Goal: Transaction & Acquisition: Obtain resource

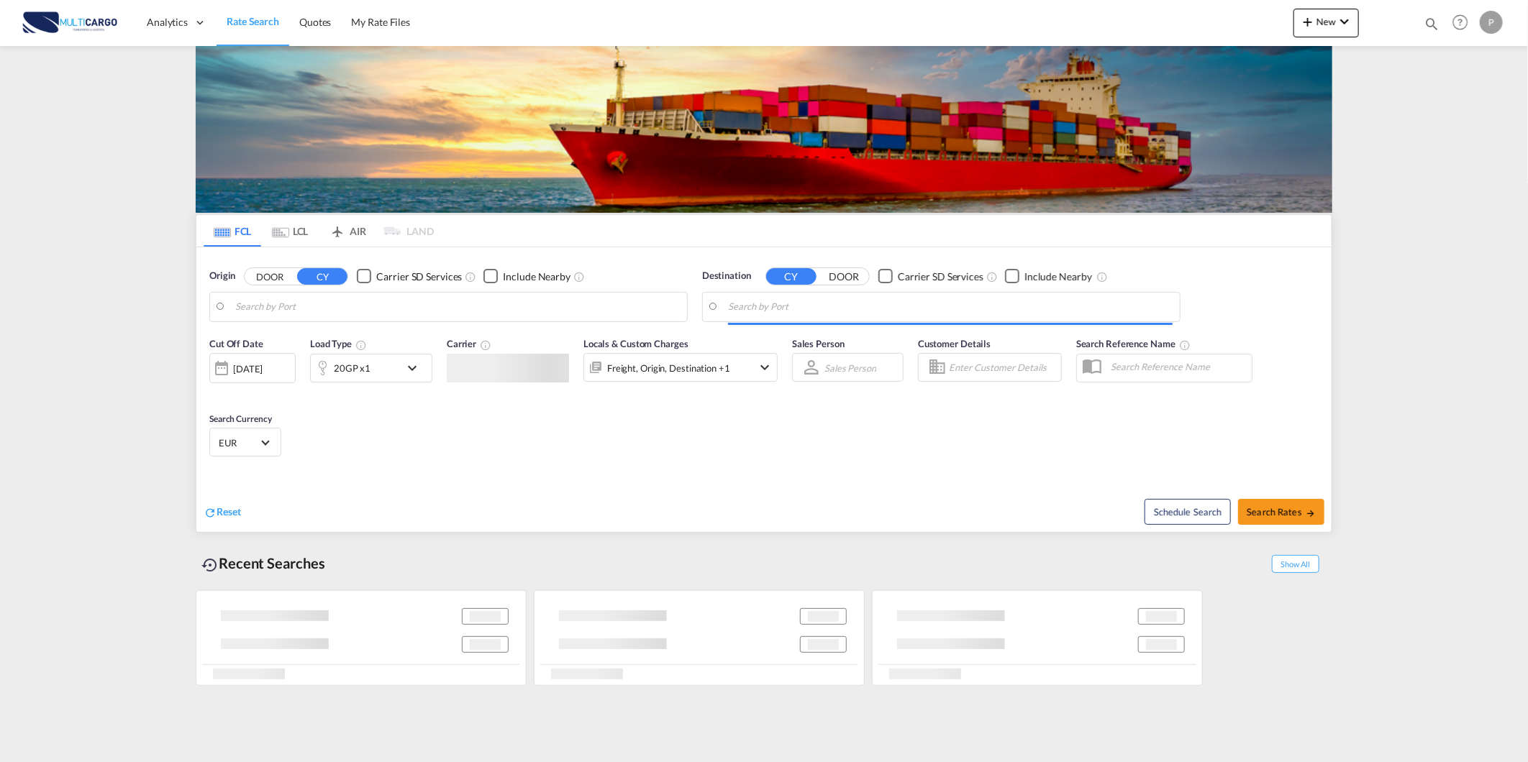
type input "Leixoes, PTLEI"
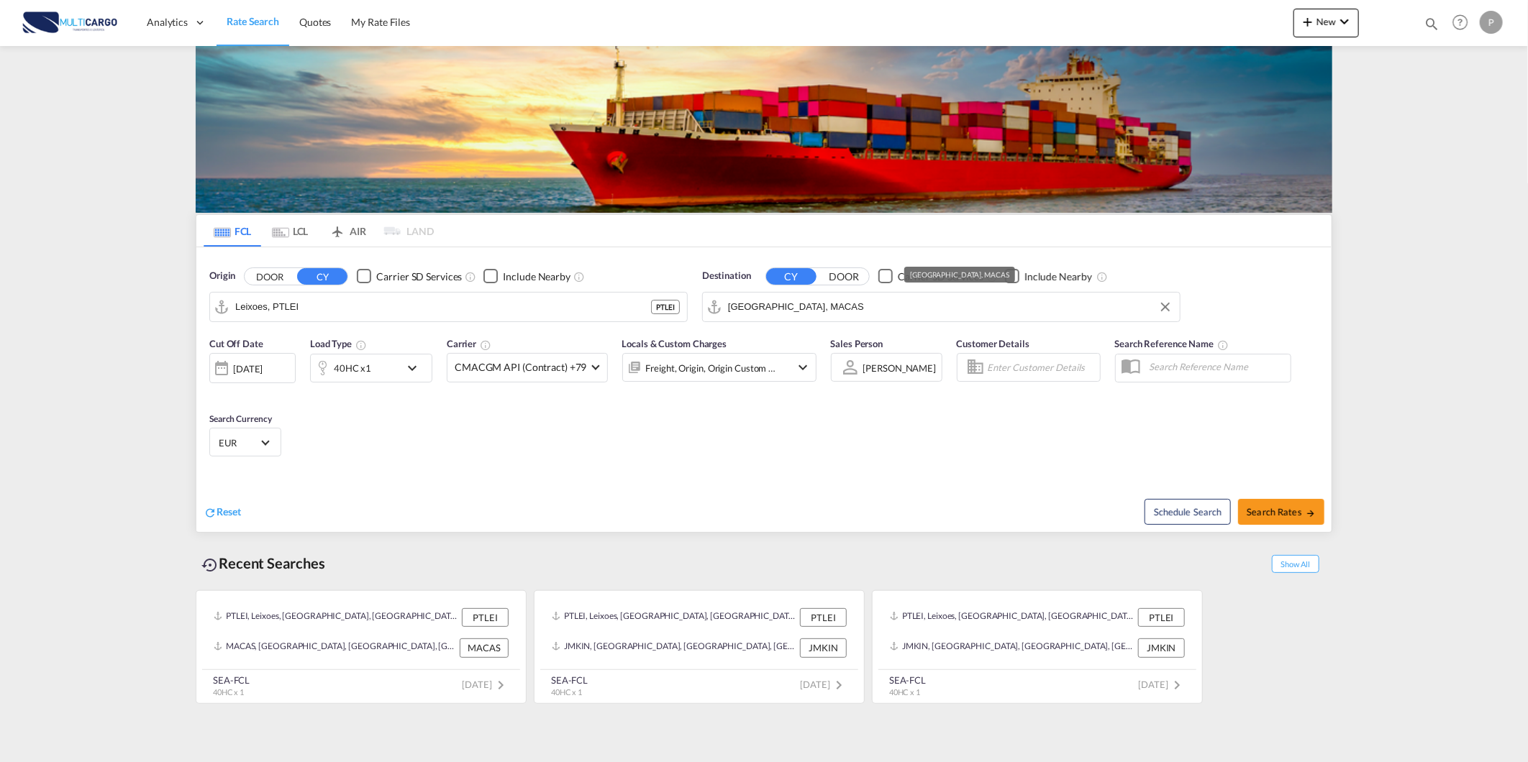
click at [824, 301] on input "[GEOGRAPHIC_DATA], MACAS" at bounding box center [950, 307] width 445 height 22
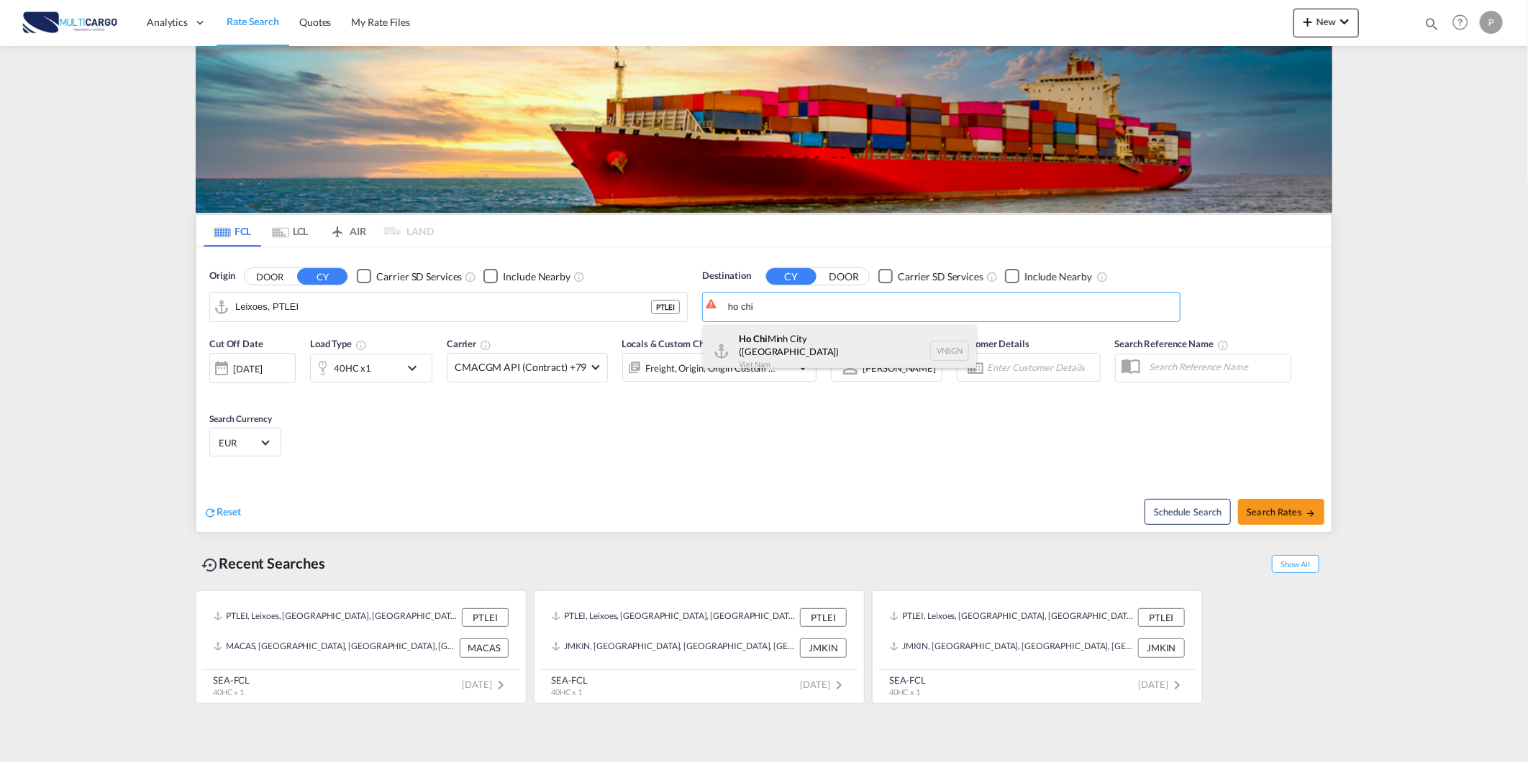
click at [823, 338] on div "[GEOGRAPHIC_DATA] ([GEOGRAPHIC_DATA]) [GEOGRAPHIC_DATA] VNSGN" at bounding box center [839, 351] width 273 height 52
type input "Ho Chi Minh City ([GEOGRAPHIC_DATA]), VNSGN"
click at [354, 370] on div "40HC x1" at bounding box center [352, 368] width 37 height 20
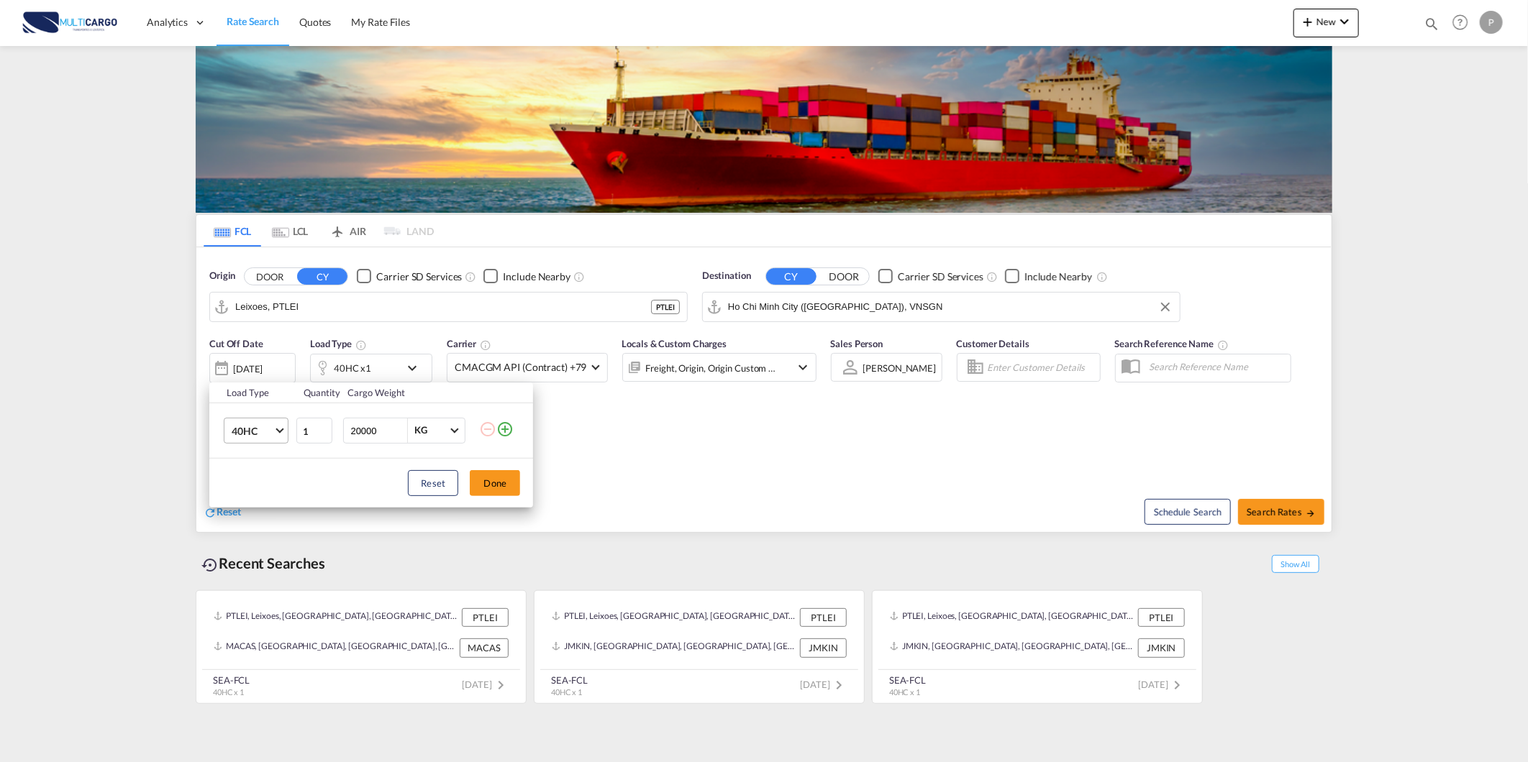
drag, startPoint x: 264, startPoint y: 424, endPoint x: 270, endPoint y: 450, distance: 26.5
click at [265, 424] on span "40HC" at bounding box center [253, 431] width 42 height 14
click at [263, 363] on md-option "20GP" at bounding box center [269, 362] width 98 height 35
click at [518, 500] on div "Reset Done" at bounding box center [371, 483] width 324 height 49
click at [500, 486] on button "Done" at bounding box center [495, 483] width 50 height 26
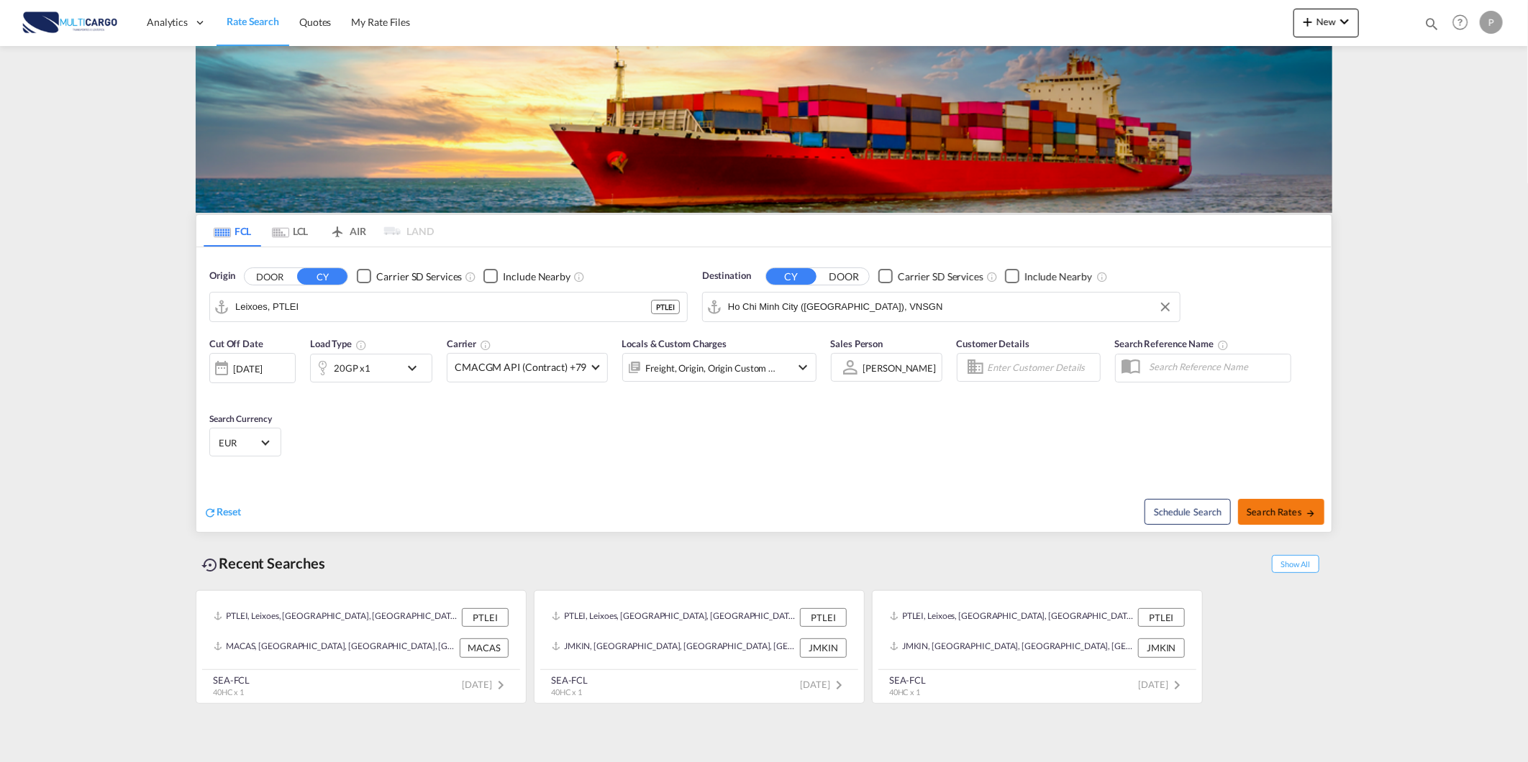
click at [1259, 514] on span "Search Rates" at bounding box center [1281, 512] width 69 height 12
type input "PTLEI to VNSGN / [DATE]"
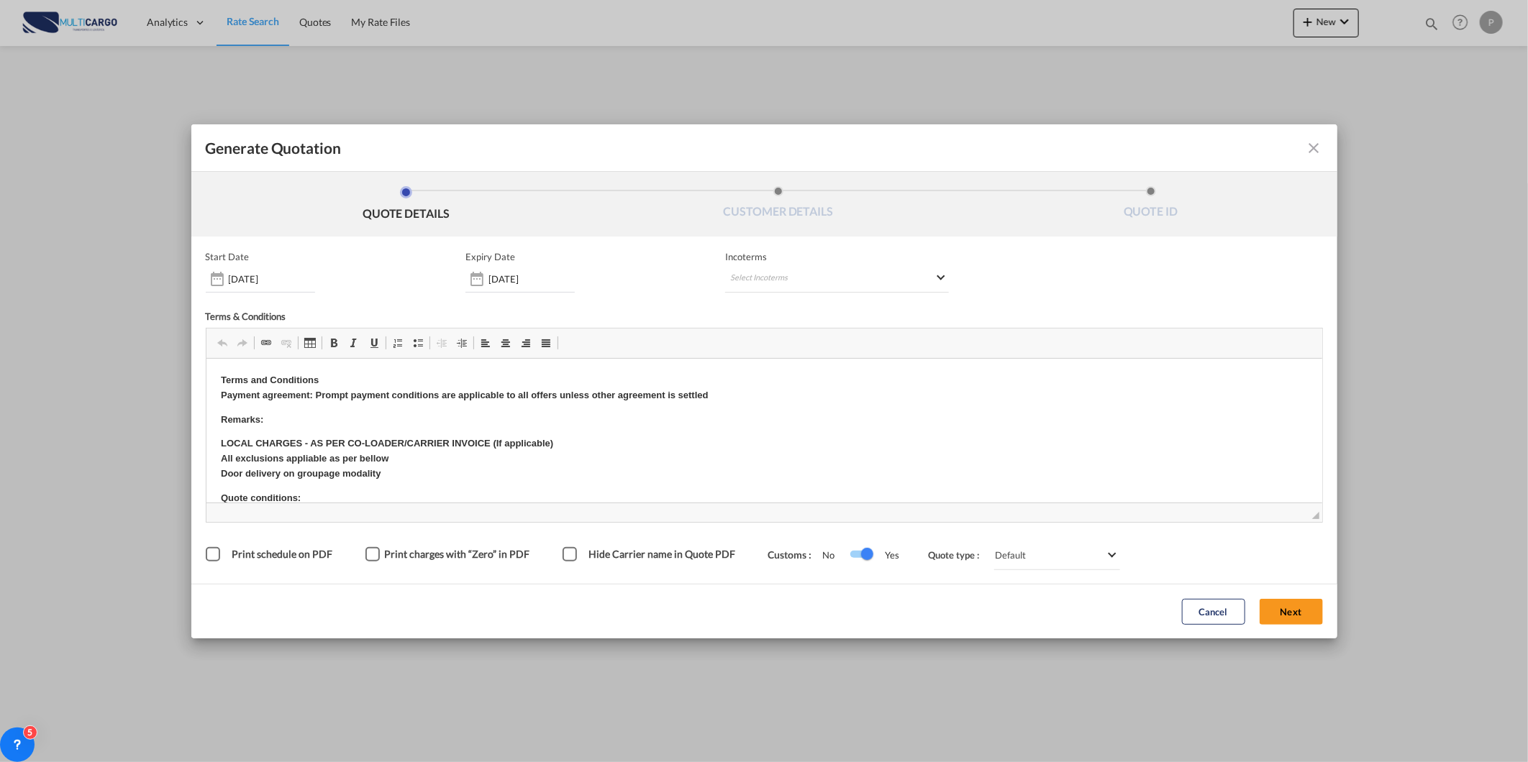
click at [773, 292] on div "Start Date [DATE] Expiry Date [DATE] Incoterms Select Incoterms DAP - export De…" at bounding box center [764, 410] width 1117 height 319
drag, startPoint x: 773, startPoint y: 292, endPoint x: 760, endPoint y: 277, distance: 19.9
click at [760, 277] on md-select "Select Incoterms DAP - export Delivered at Place DPU - import Delivery at Place…" at bounding box center [837, 280] width 224 height 26
type md-option "[object Object]"
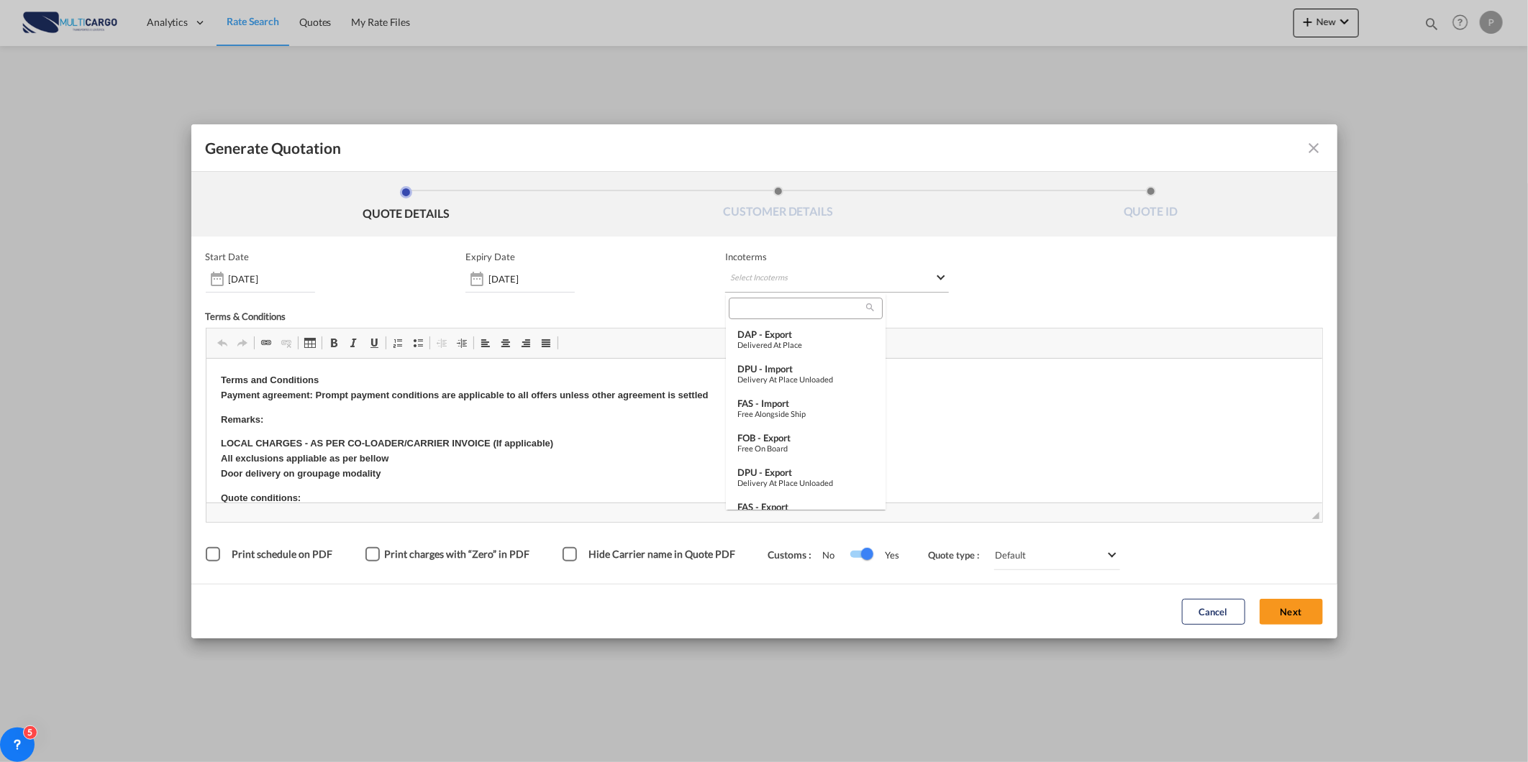
scroll to position [386, 0]
click at [780, 307] on input "search" at bounding box center [799, 308] width 133 height 13
type input "w"
type input "exw"
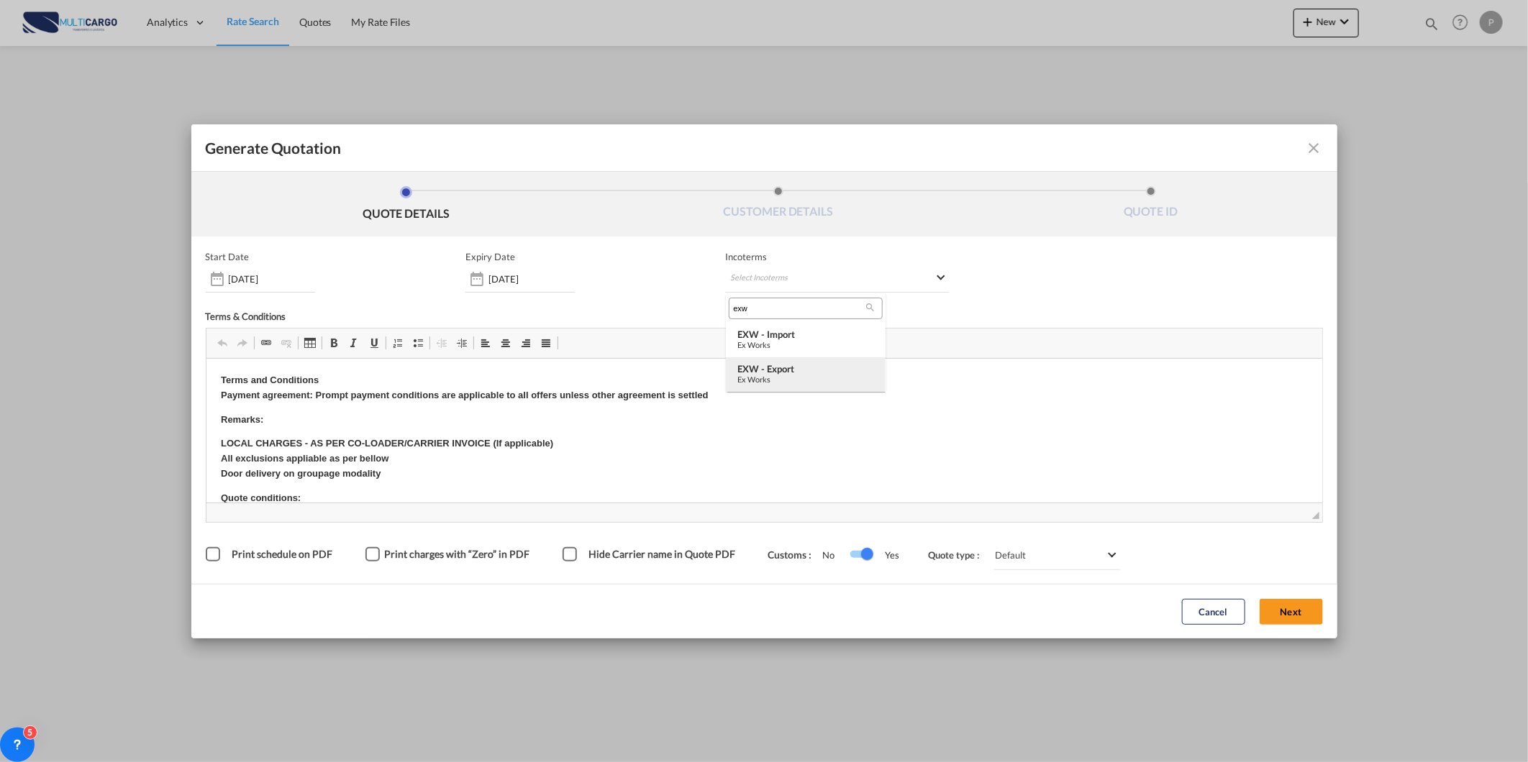
click at [778, 382] on div "Ex Works" at bounding box center [805, 379] width 137 height 9
click at [1272, 609] on button "Next" at bounding box center [1290, 612] width 63 height 26
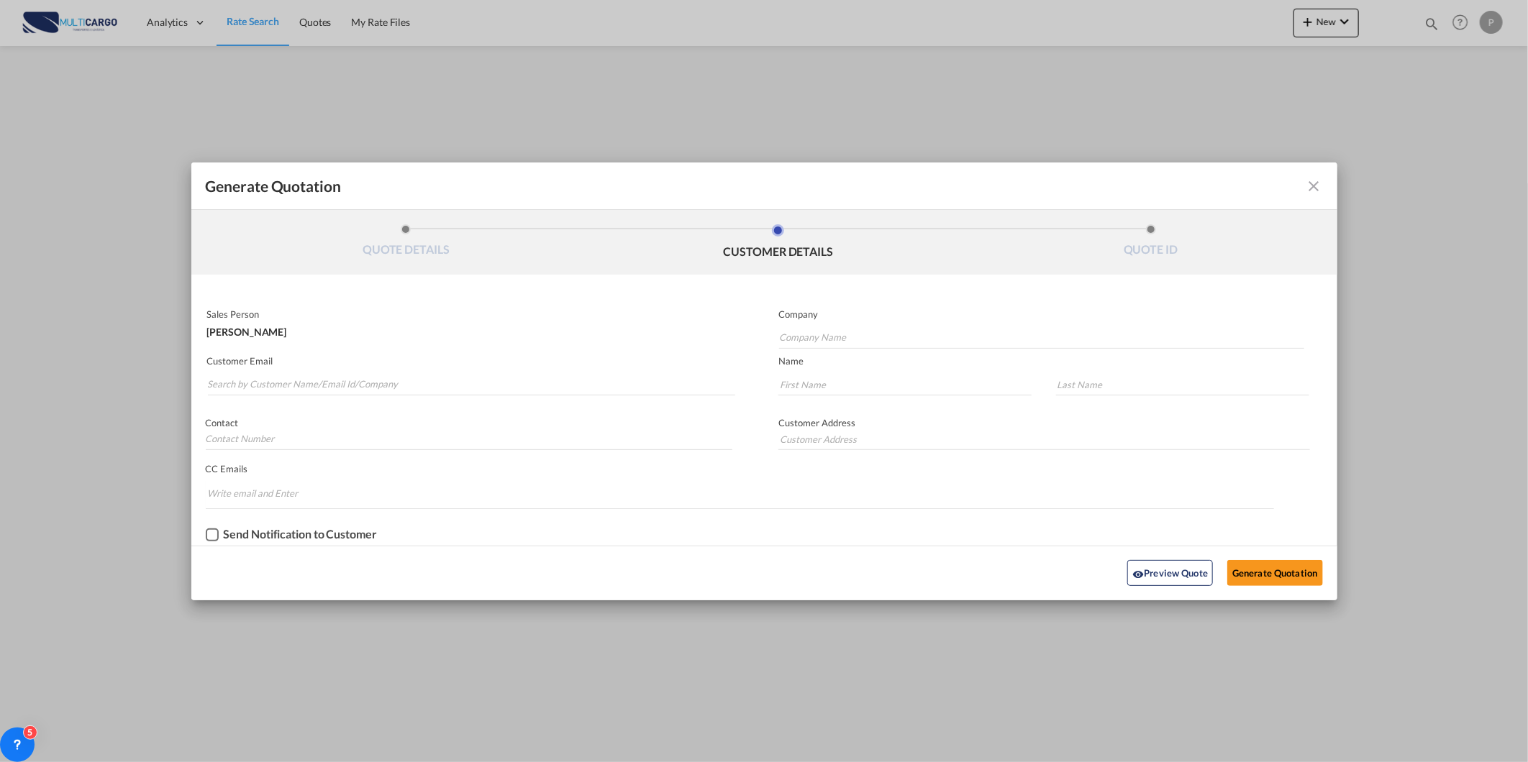
click at [418, 396] on md-input-container "Customer Email" at bounding box center [472, 376] width 532 height 45
click at [277, 364] on p "Customer Email" at bounding box center [471, 361] width 529 height 12
drag, startPoint x: 253, startPoint y: 396, endPoint x: 229, endPoint y: 369, distance: 36.7
click at [253, 397] on md-input-container "Customer Email" at bounding box center [472, 376] width 532 height 45
click at [226, 383] on input "Search by Customer Name/Email Id/Company" at bounding box center [472, 385] width 528 height 22
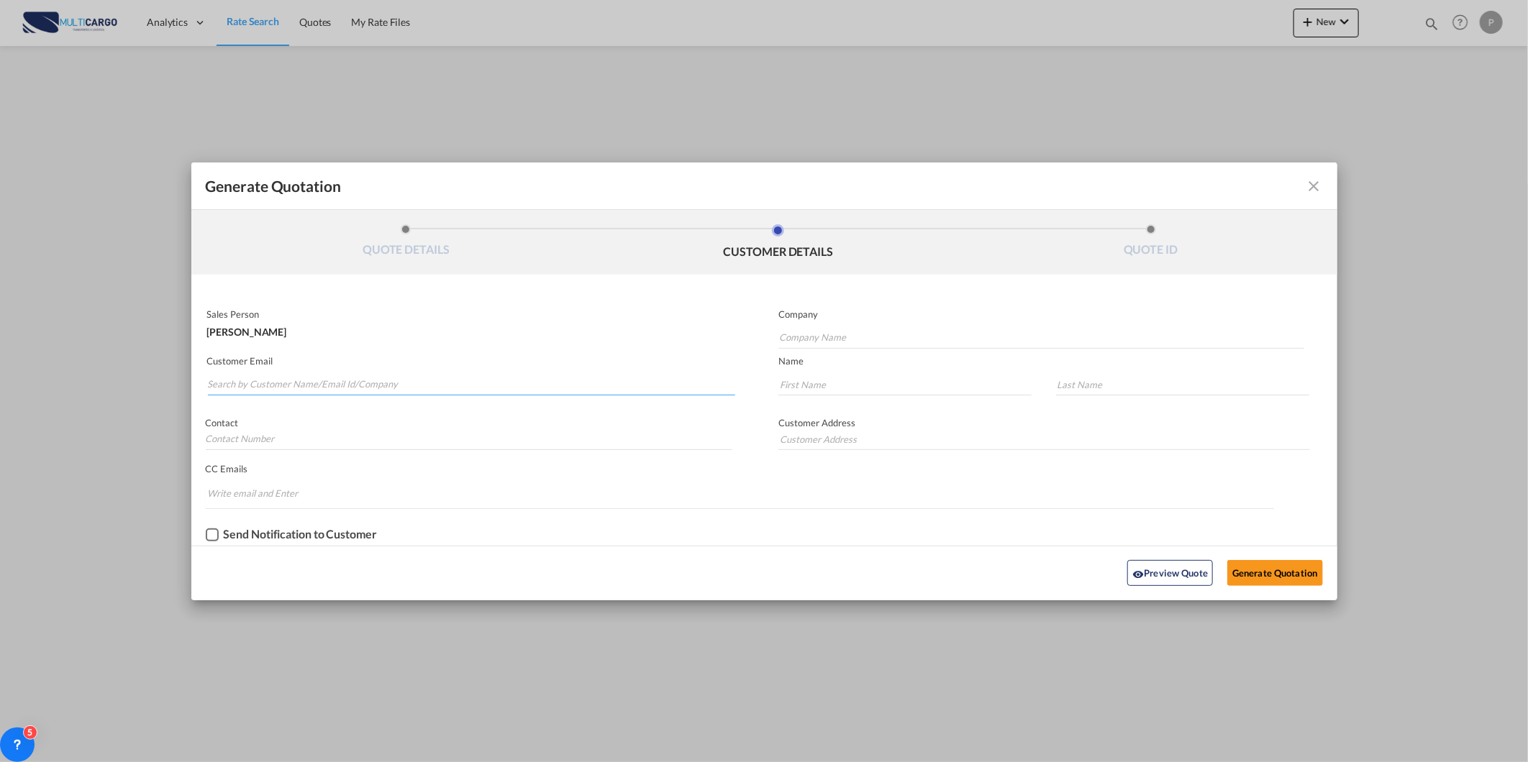
click at [276, 391] on input "Search by Customer Name/Email Id/Company" at bounding box center [472, 385] width 528 height 22
paste input "[EMAIL_ADDRESS][DOMAIN_NAME]"
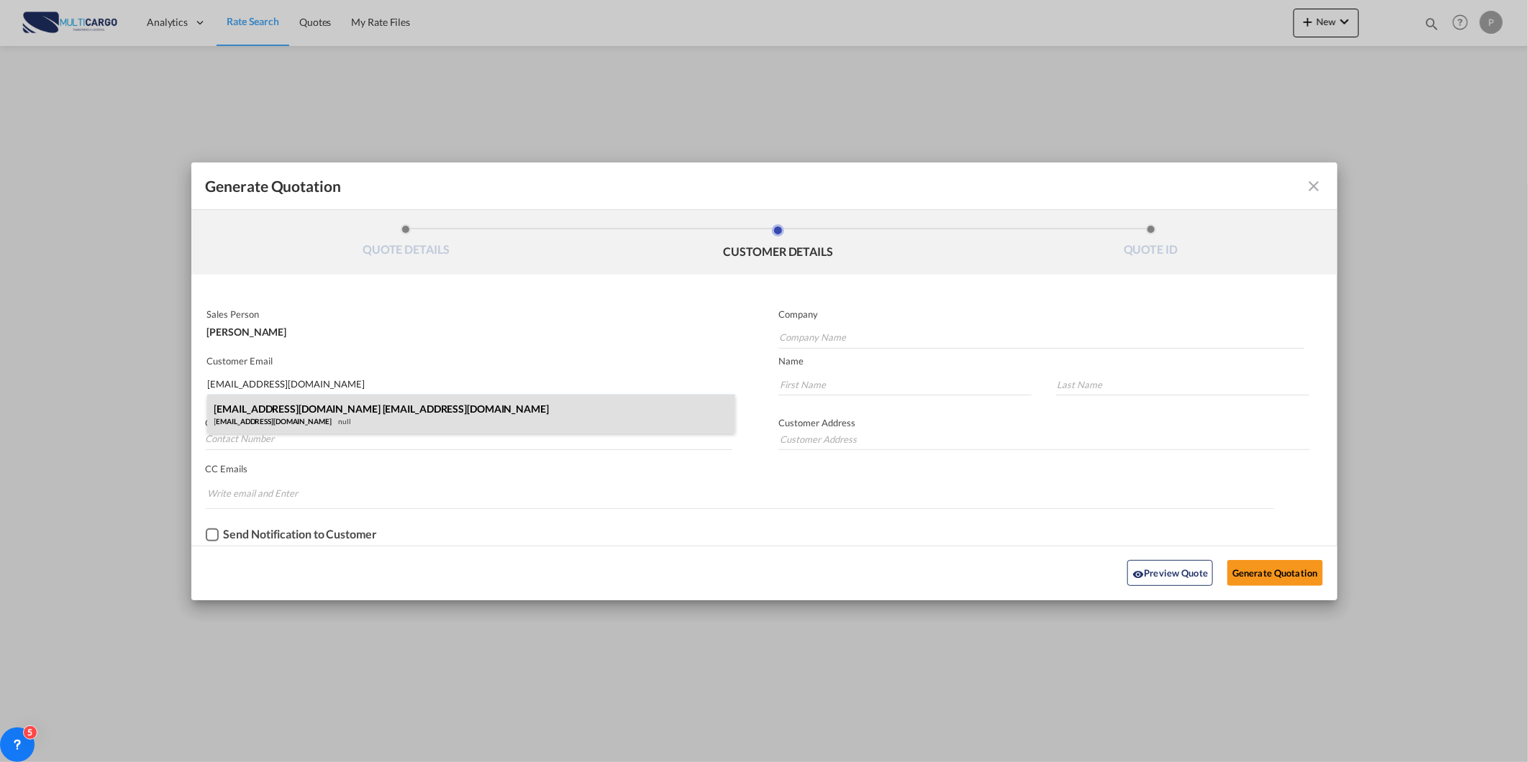
type input "[EMAIL_ADDRESS][DOMAIN_NAME]"
click at [274, 411] on div "[EMAIL_ADDRESS][DOMAIN_NAME] [EMAIL_ADDRESS][DOMAIN_NAME] [EMAIL_ADDRESS][DOMAI…" at bounding box center [471, 414] width 529 height 39
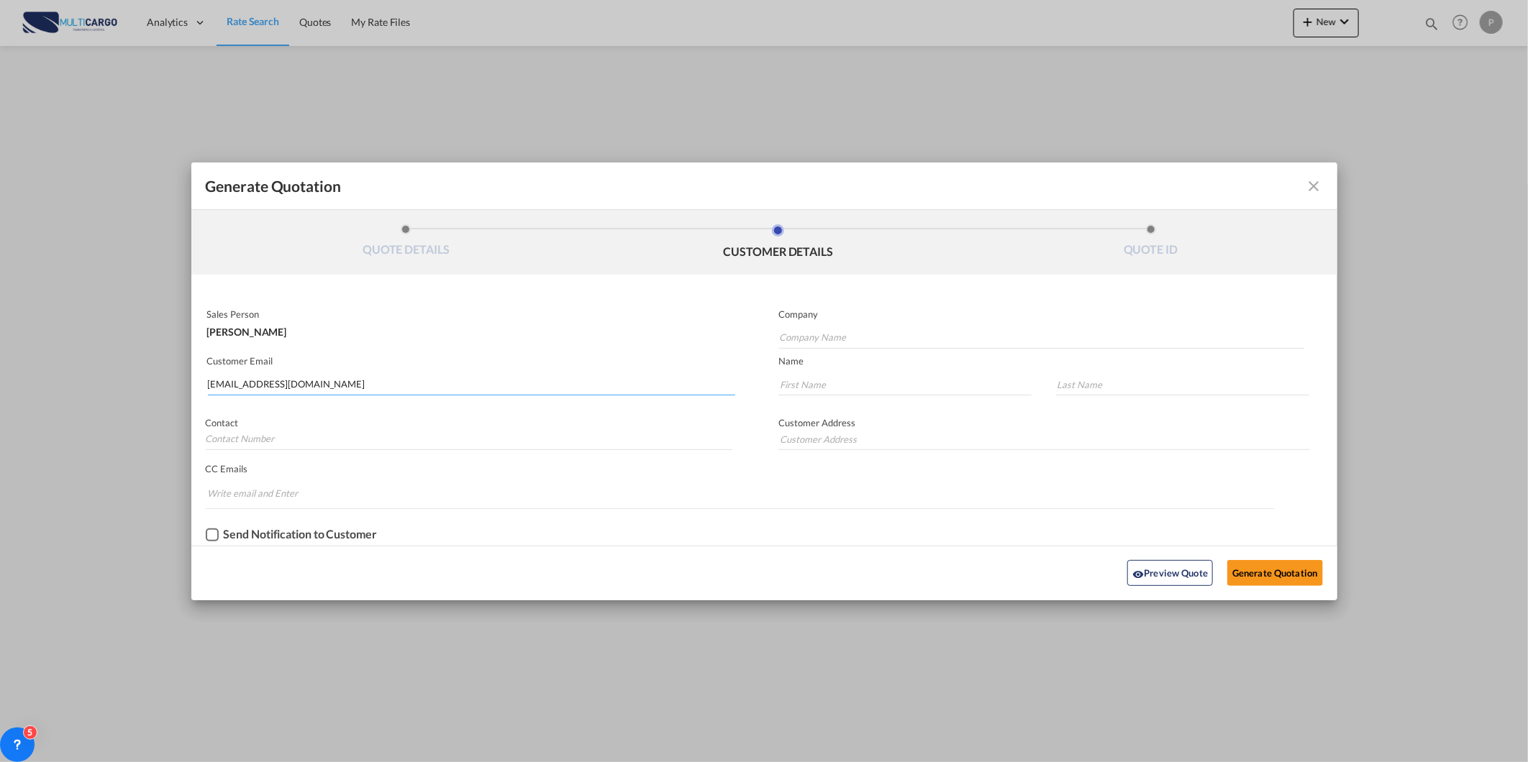
type input "[EMAIL_ADDRESS][DOMAIN_NAME]"
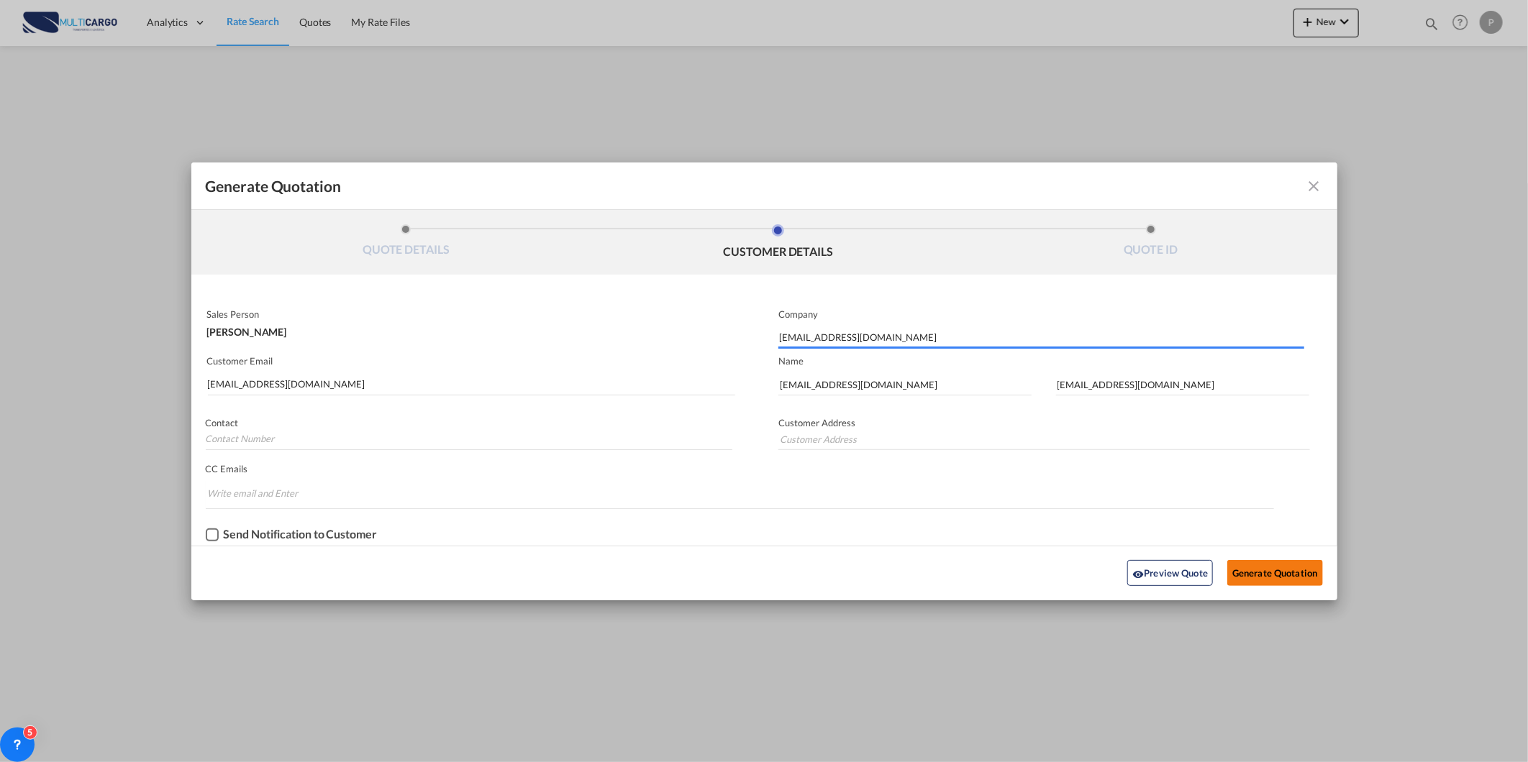
click at [1303, 580] on button "Generate Quotation" at bounding box center [1274, 573] width 95 height 26
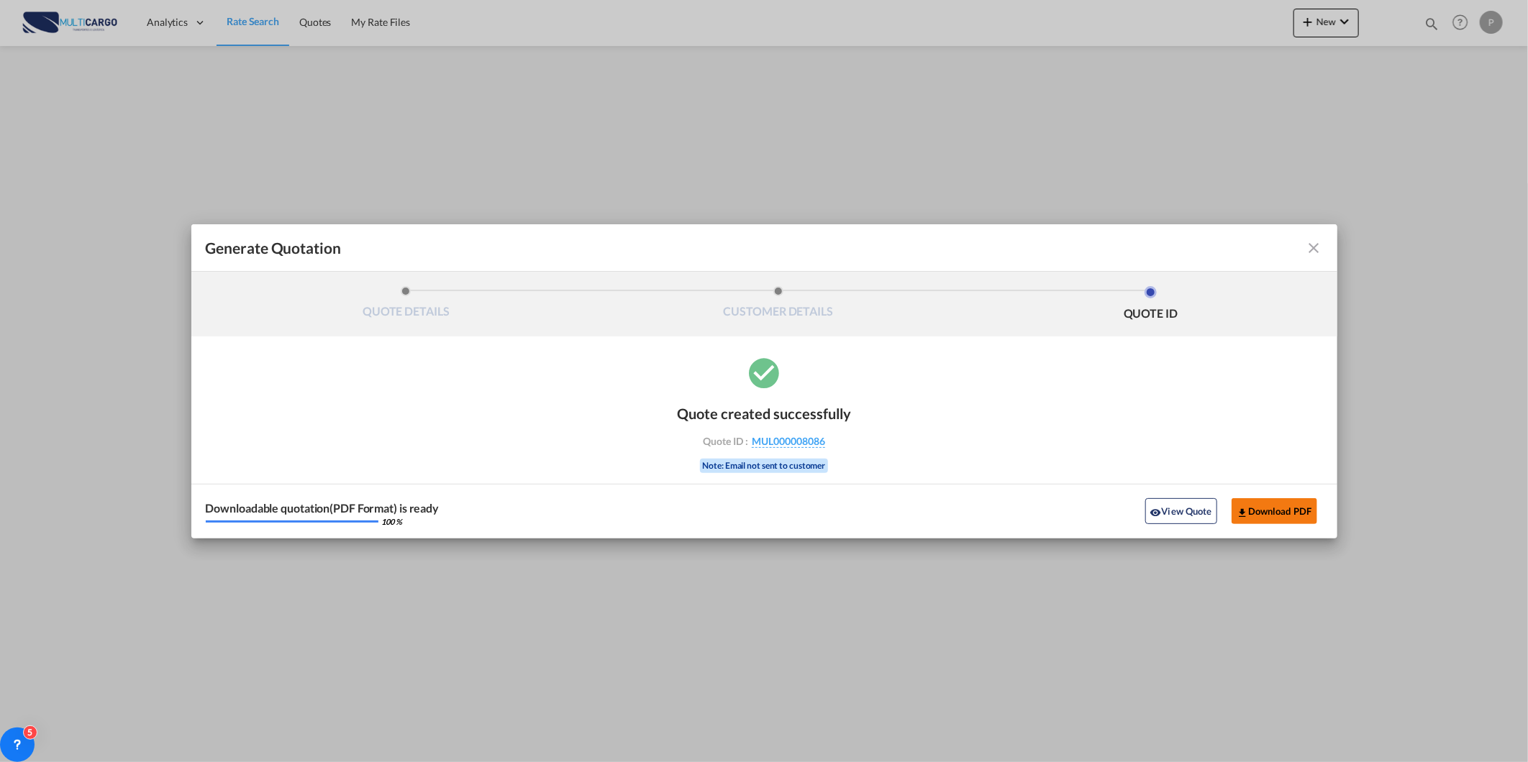
click at [1254, 513] on button "Download PDF" at bounding box center [1274, 511] width 86 height 26
click at [1305, 248] on md-icon "icon-close fg-AAA8AD cursor m-0" at bounding box center [1313, 248] width 17 height 17
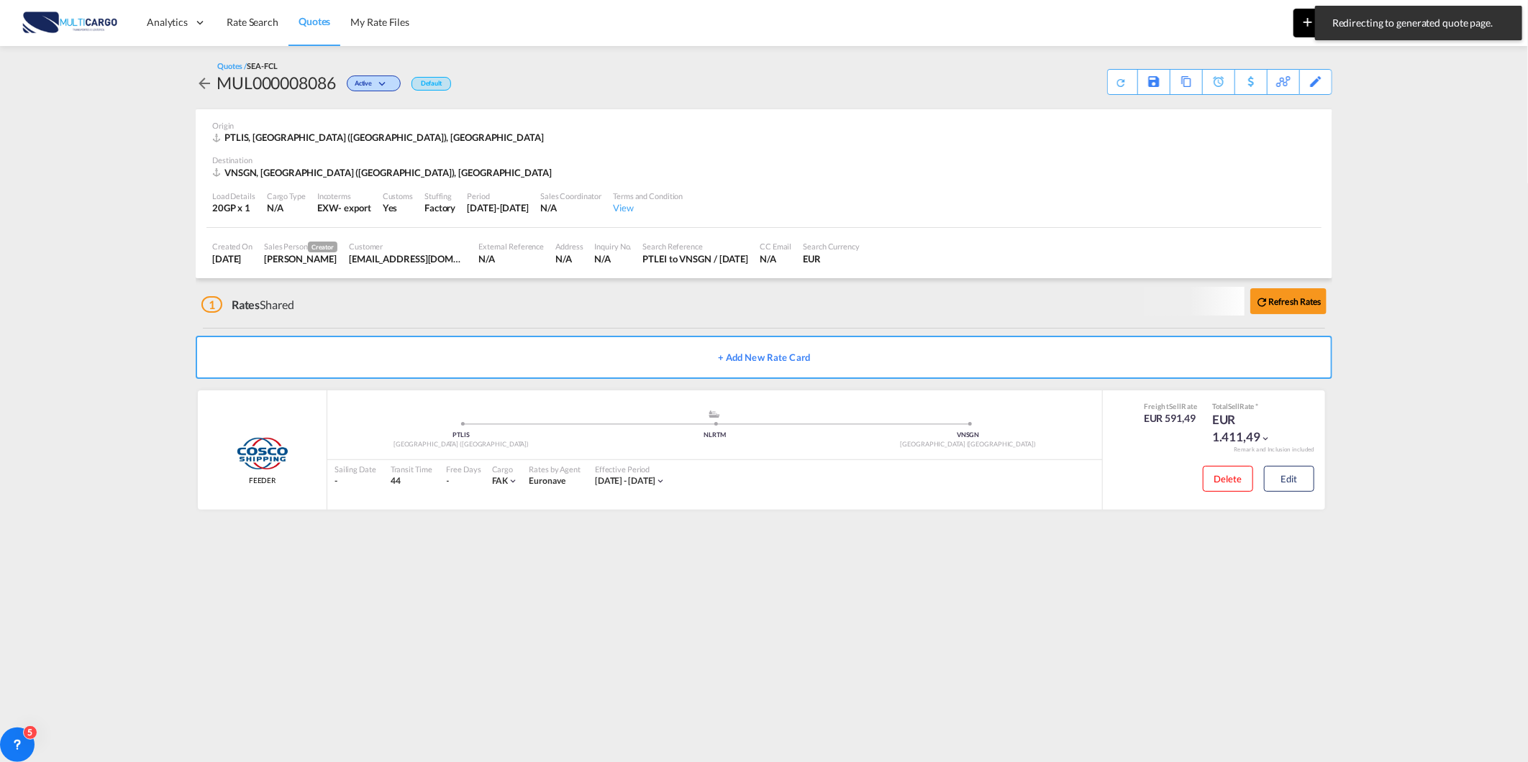
click at [1303, 19] on md-icon "icon-plus 400-fg" at bounding box center [1307, 21] width 17 height 17
click at [1313, 116] on div "Quote" at bounding box center [1305, 108] width 53 height 36
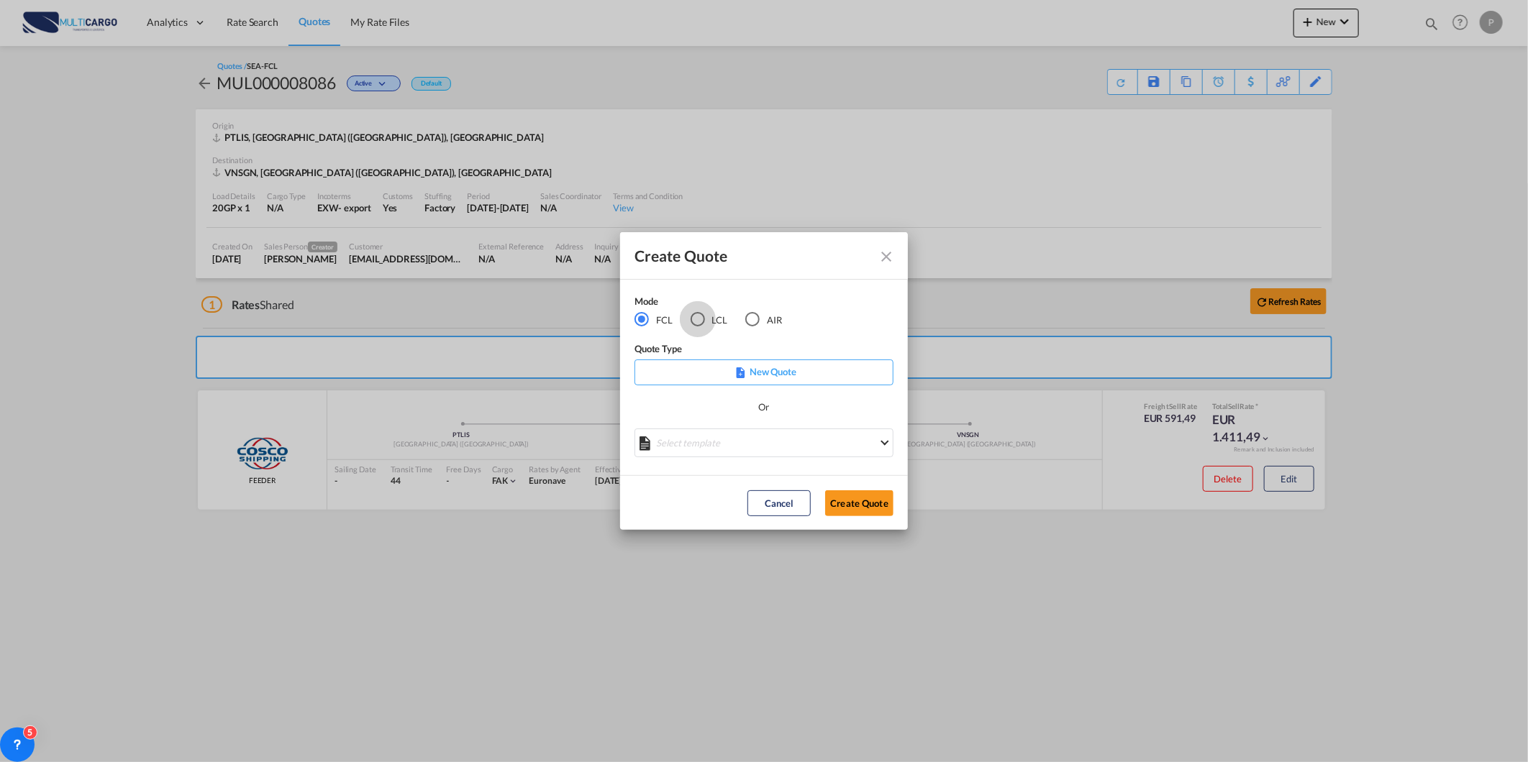
click at [703, 324] on div "LCL" at bounding box center [698, 319] width 14 height 14
click at [767, 440] on md-select "Select template TPS valid up to 31/12 [PERSON_NAME] | [DATE] [DATE] EXP_SP Gera…" at bounding box center [763, 443] width 259 height 29
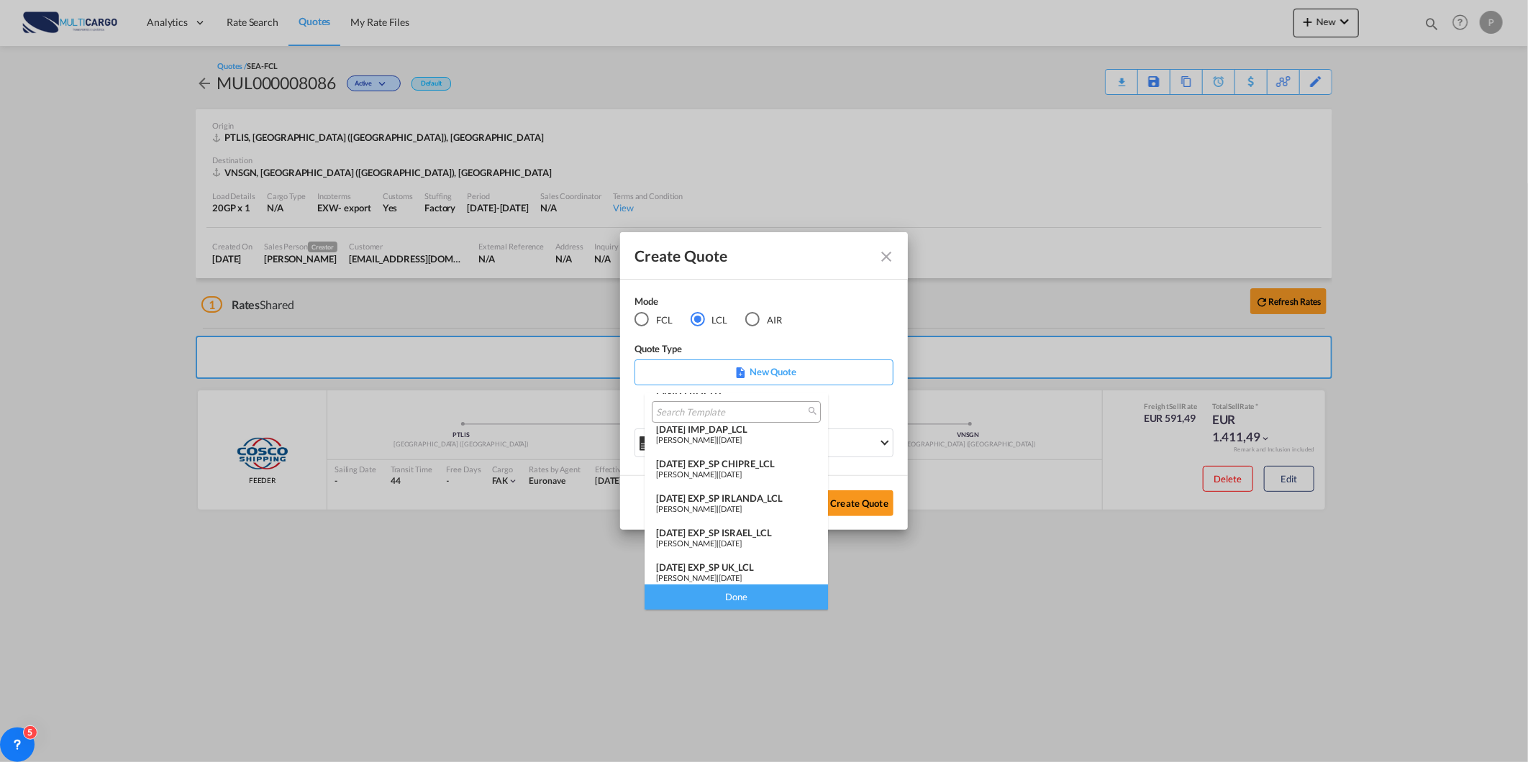
scroll to position [187, 0]
drag, startPoint x: 883, startPoint y: 252, endPoint x: 752, endPoint y: 214, distance: 136.1
click at [879, 252] on md-backdrop at bounding box center [764, 381] width 1528 height 762
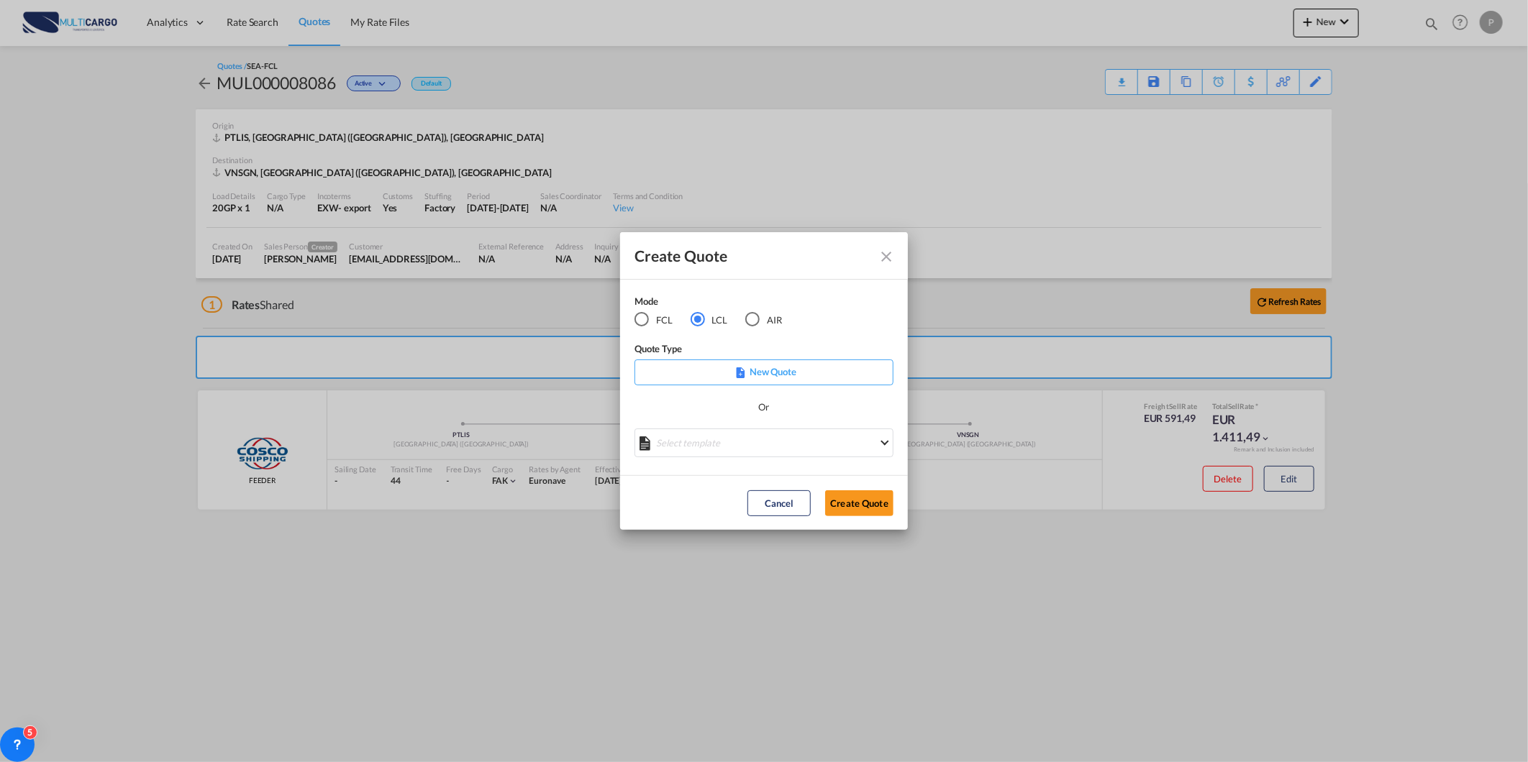
click at [880, 262] on md-icon "Close dialog" at bounding box center [886, 256] width 17 height 17
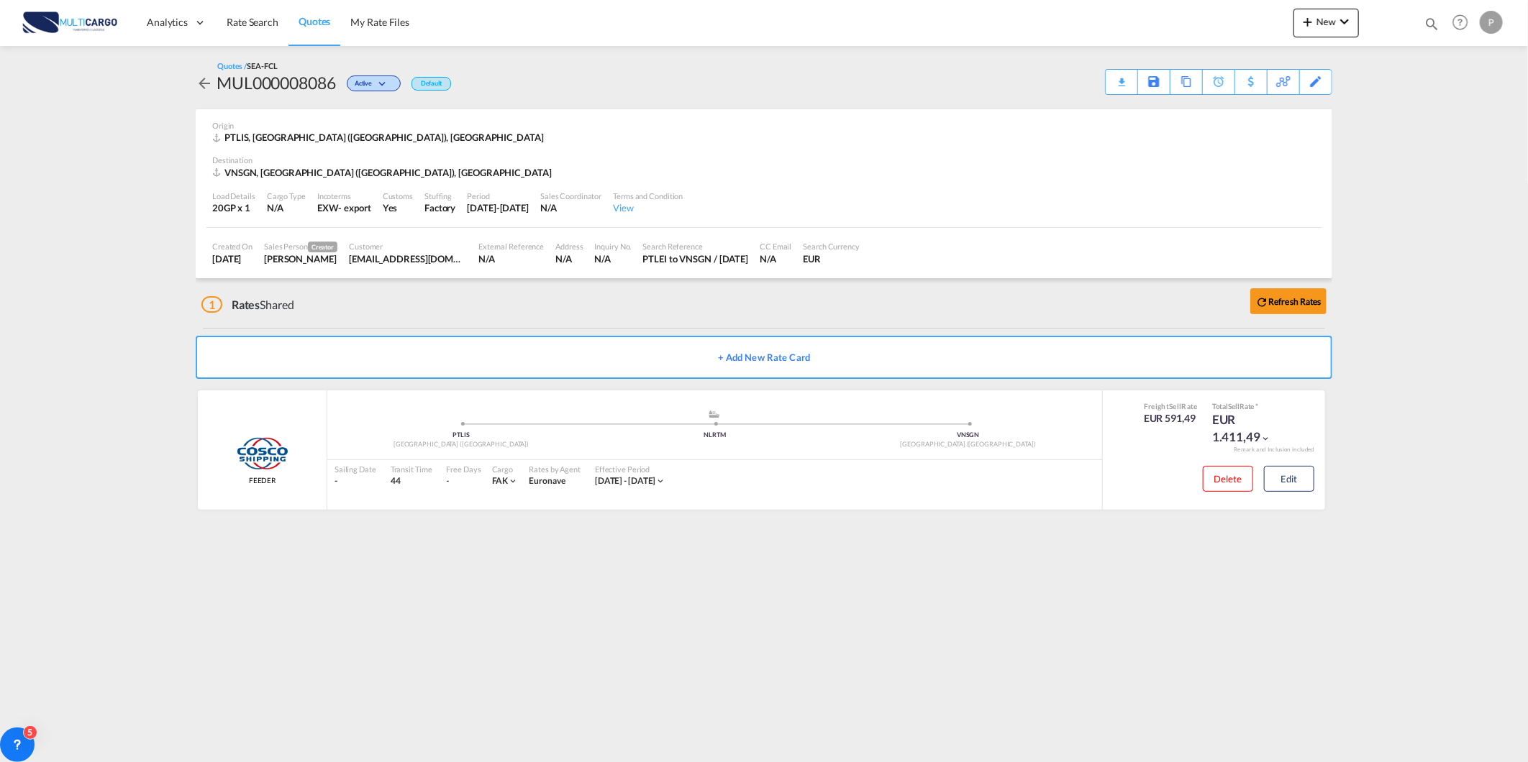
click at [1444, 19] on div "Quotes Help Resources Product Release P My Profile Logout" at bounding box center [1460, 22] width 91 height 45
click at [1426, 29] on md-icon "icon-magnify" at bounding box center [1431, 24] width 16 height 16
click at [1216, 30] on select "Quotes" at bounding box center [1202, 24] width 68 height 26
select select "Quotes"
click at [1168, 11] on select "Quotes" at bounding box center [1202, 24] width 68 height 26
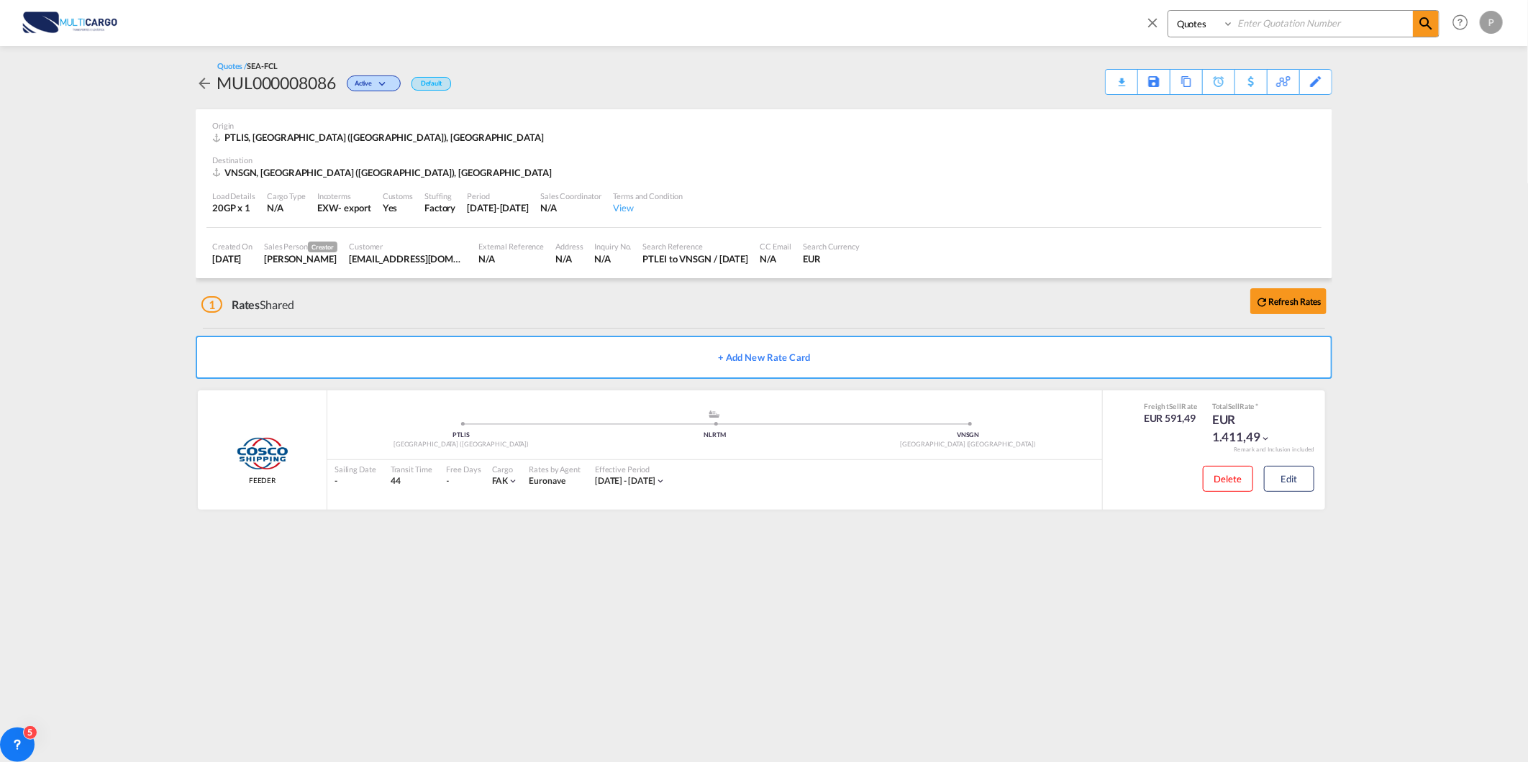
click at [1241, 26] on input at bounding box center [1323, 23] width 179 height 25
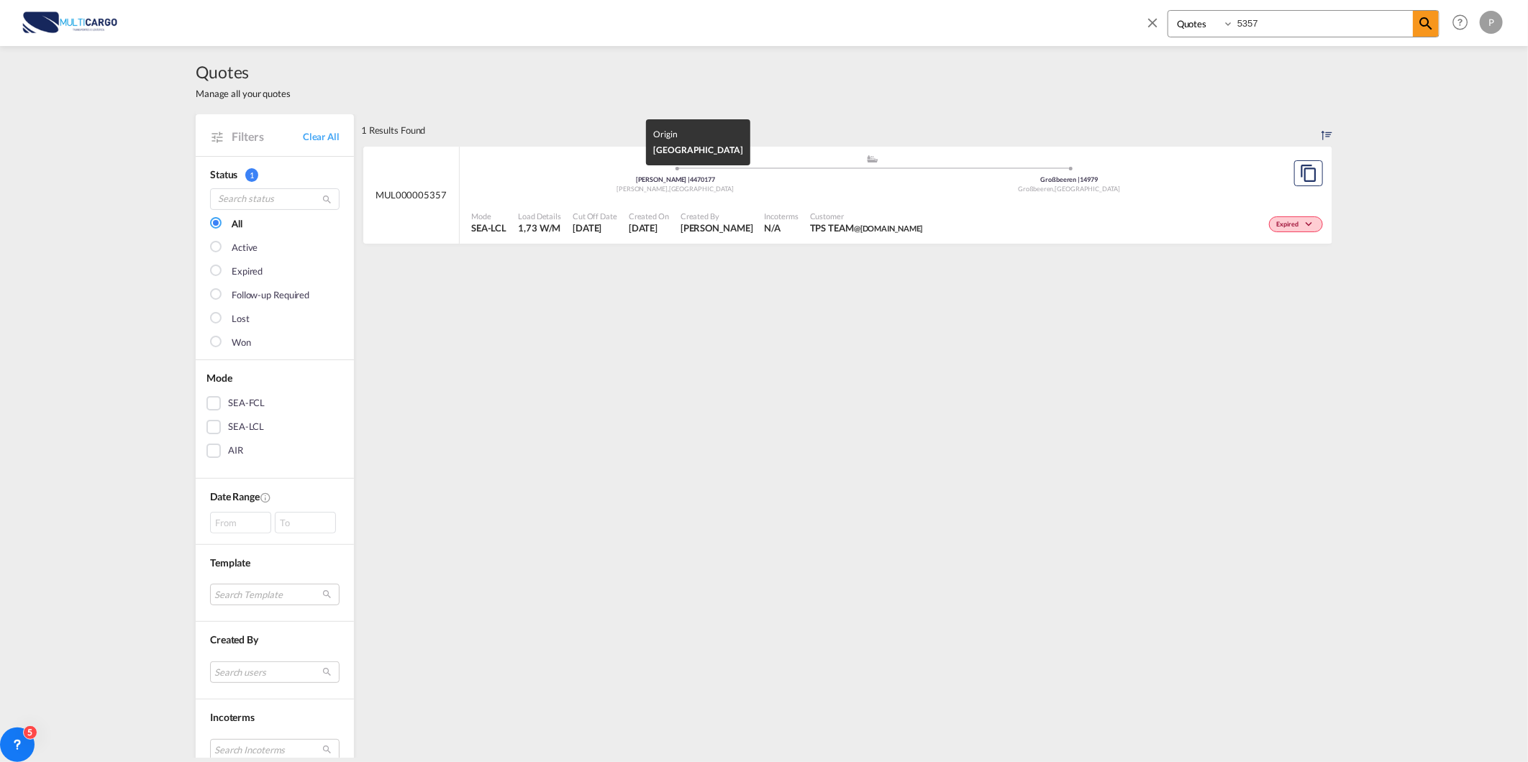
click at [631, 192] on div "Maia , [GEOGRAPHIC_DATA]" at bounding box center [675, 189] width 394 height 9
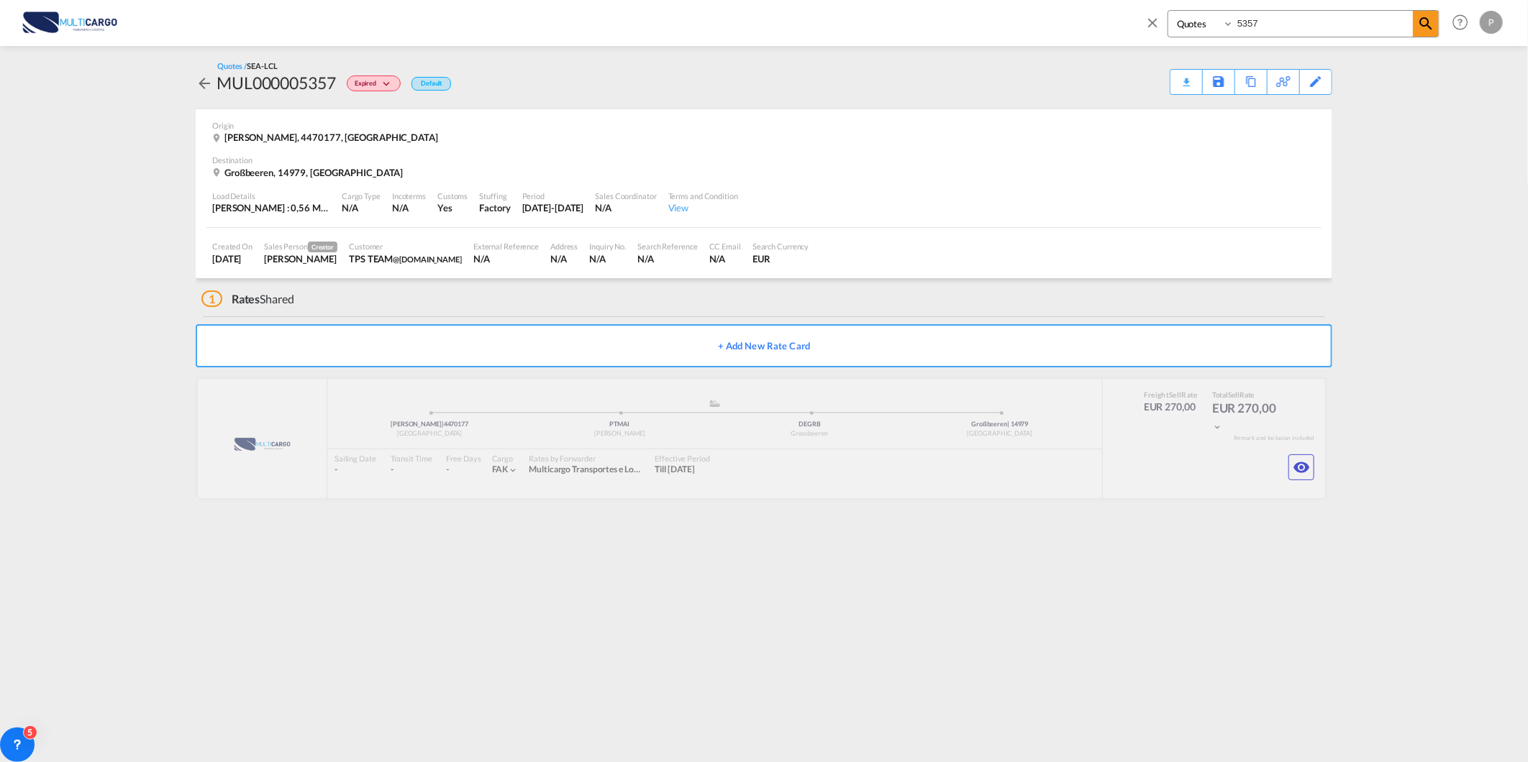
drag, startPoint x: 1276, startPoint y: 27, endPoint x: 1126, endPoint y: 15, distance: 150.8
click at [1126, 15] on div "Quotes 5357 Help Resources Product Release P My Profile Logout" at bounding box center [764, 22] width 1485 height 45
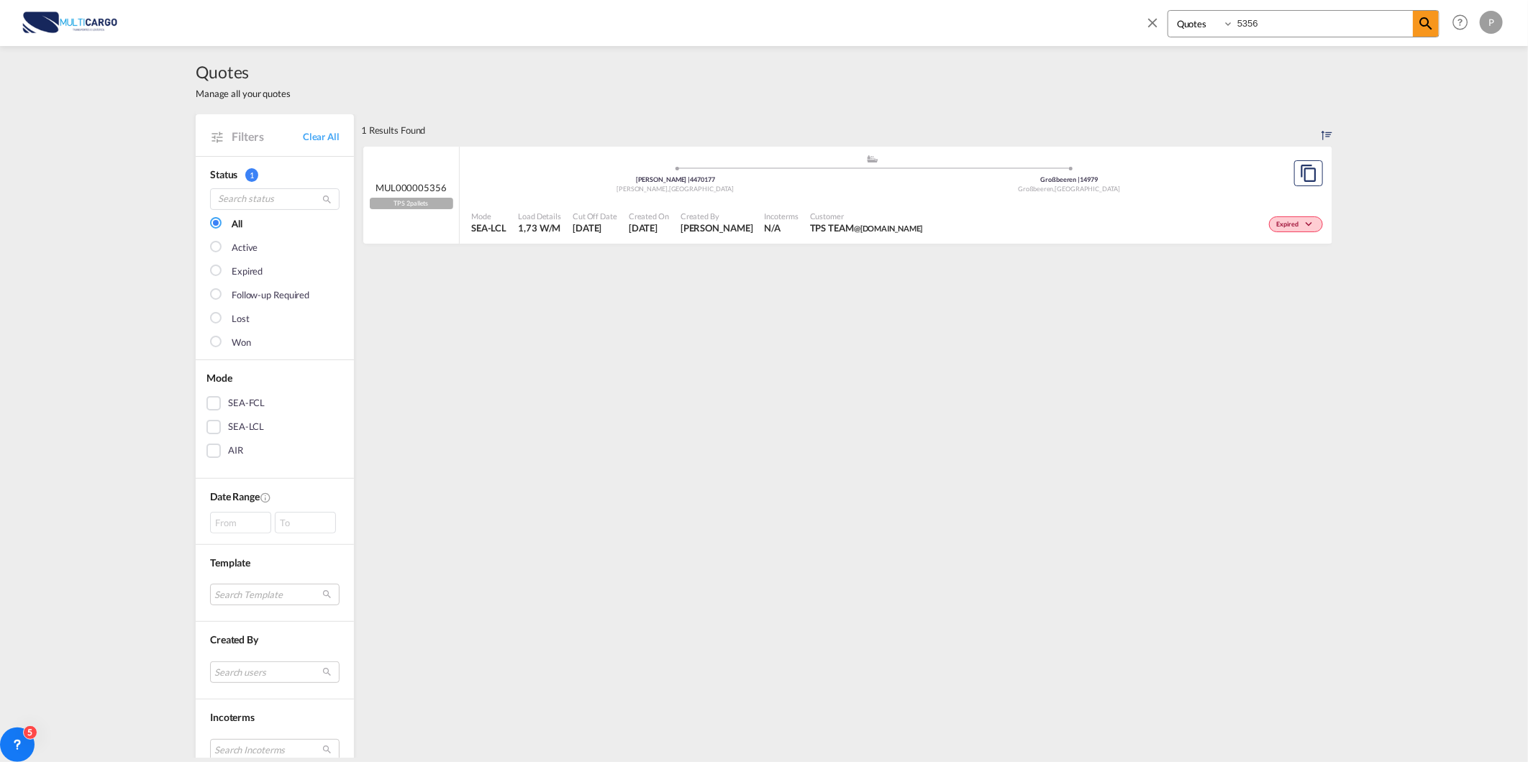
click at [945, 207] on div "Expired" at bounding box center [1128, 223] width 398 height 36
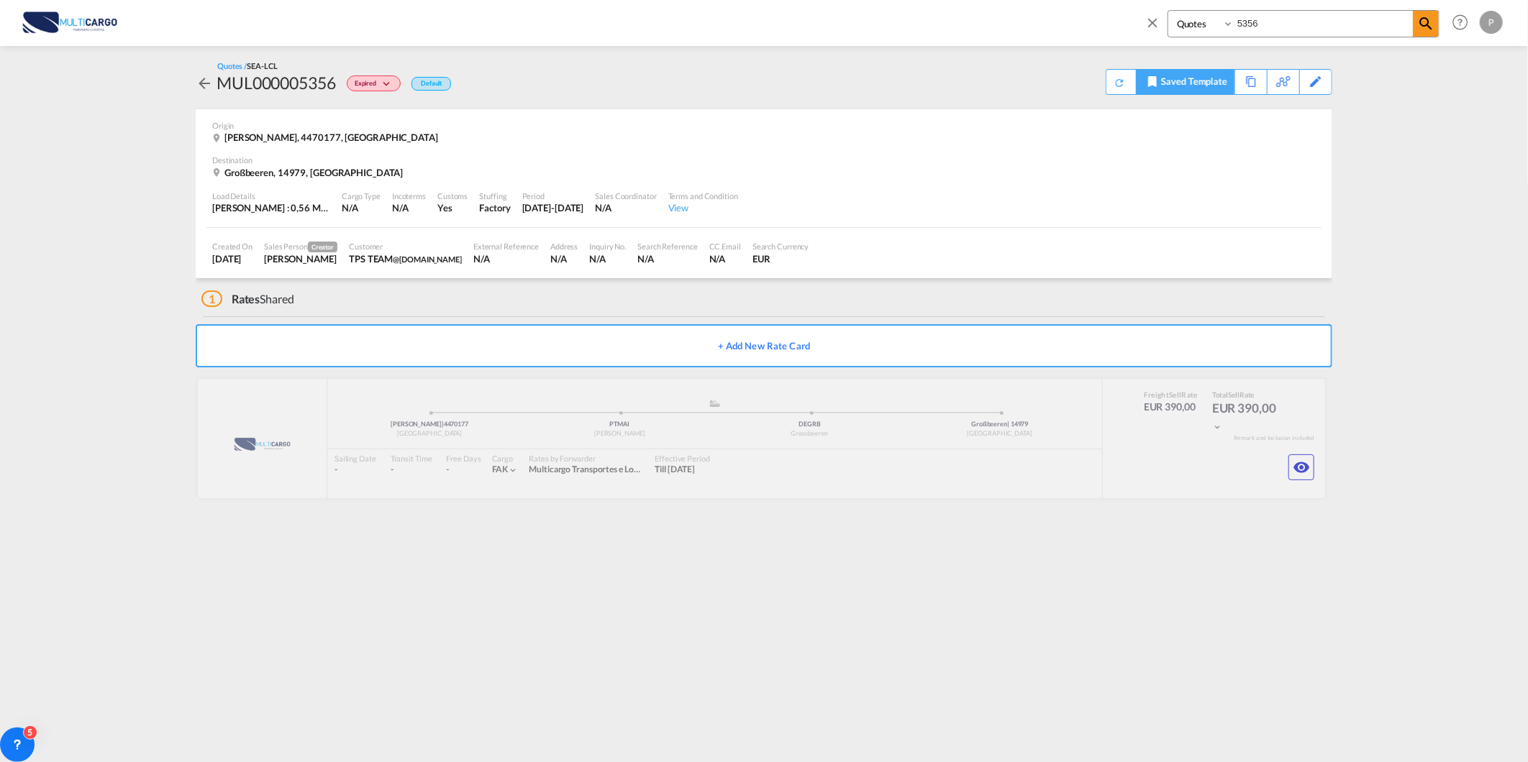
click at [1219, 85] on div "Saved Template" at bounding box center [1194, 82] width 66 height 24
click at [1246, 155] on div "Delete" at bounding box center [1244, 153] width 28 height 13
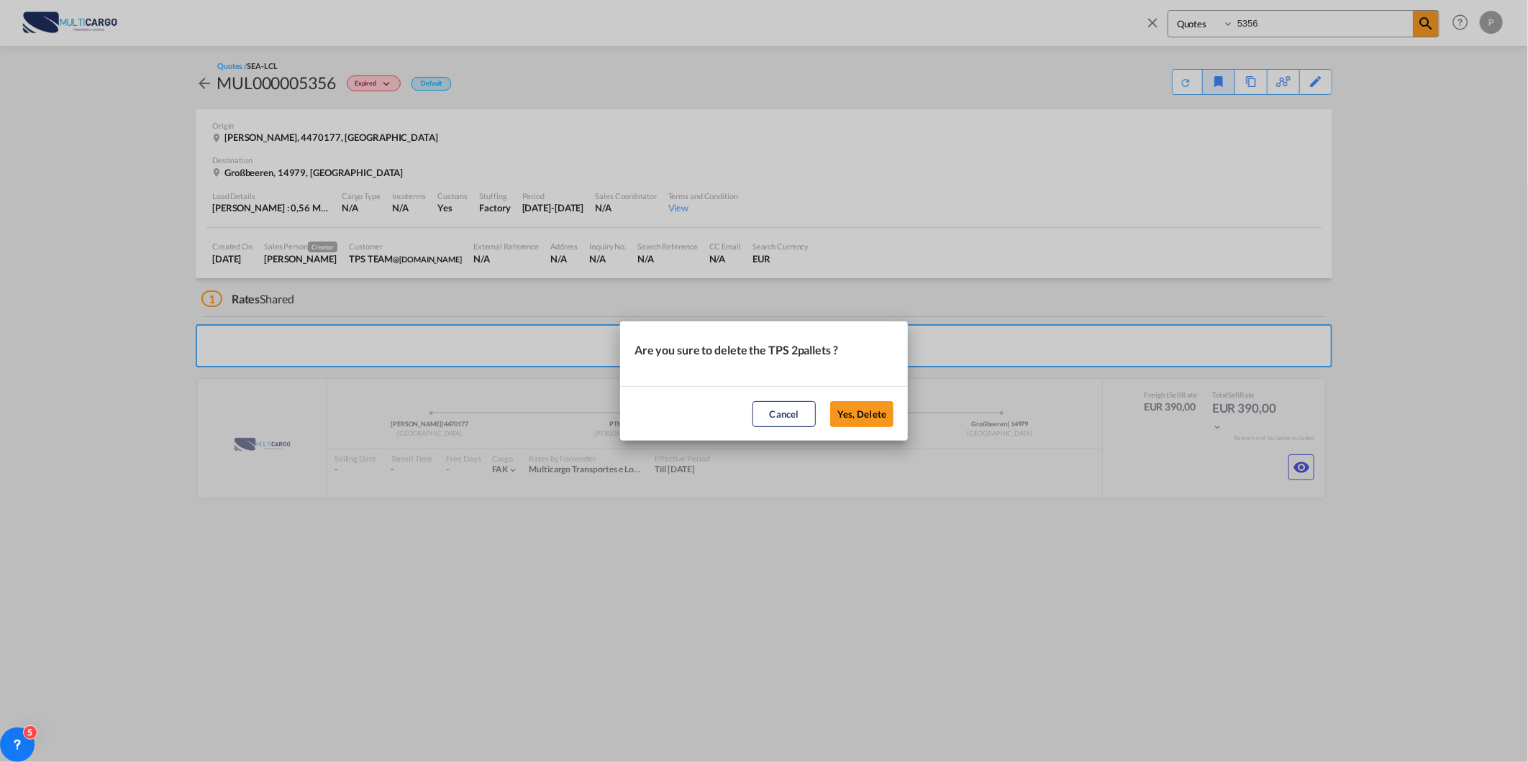
drag, startPoint x: 872, startPoint y: 411, endPoint x: 951, endPoint y: 375, distance: 86.3
click at [873, 411] on button "Yes, Delete" at bounding box center [861, 414] width 63 height 26
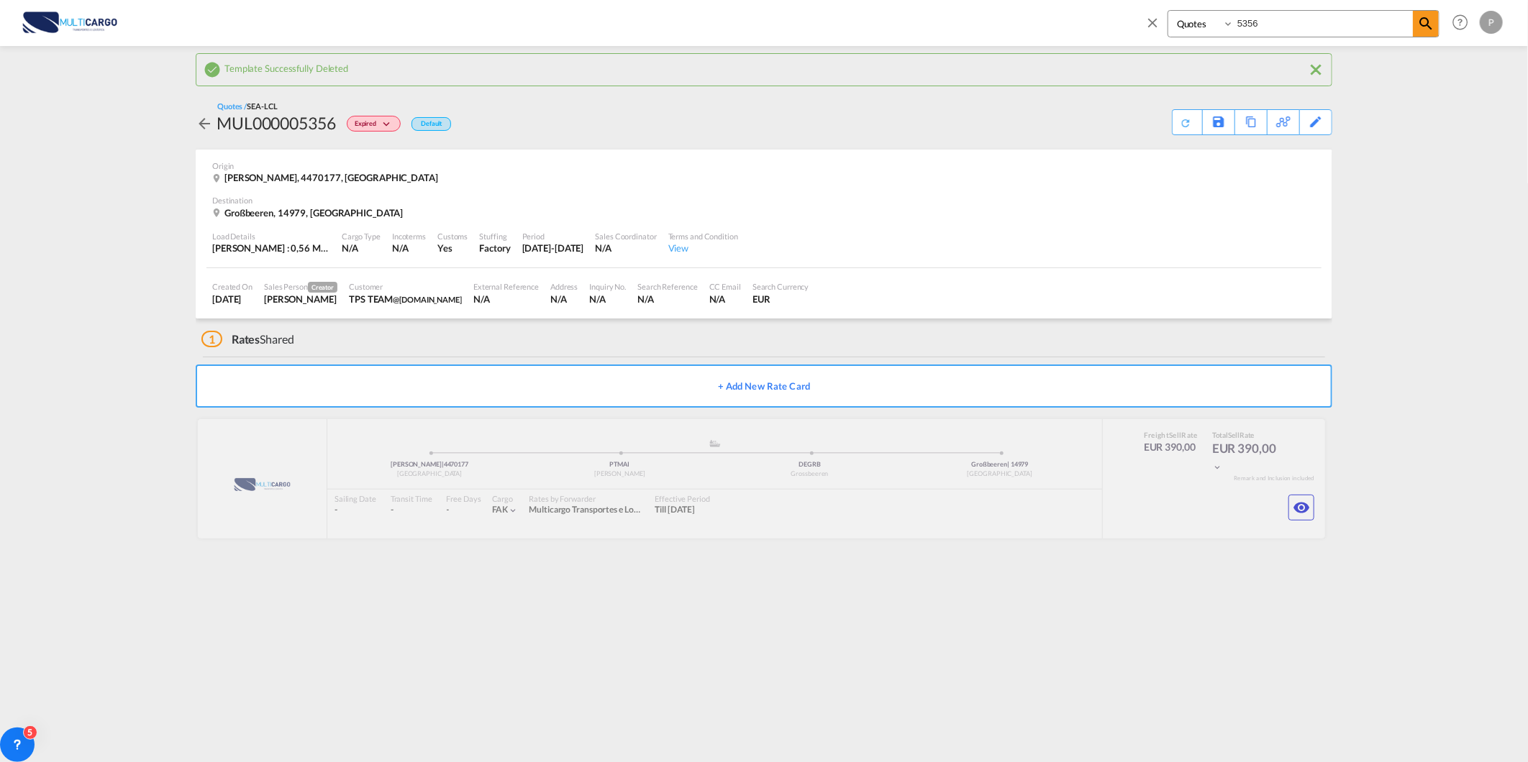
click at [1293, 30] on input "5356" at bounding box center [1323, 23] width 179 height 25
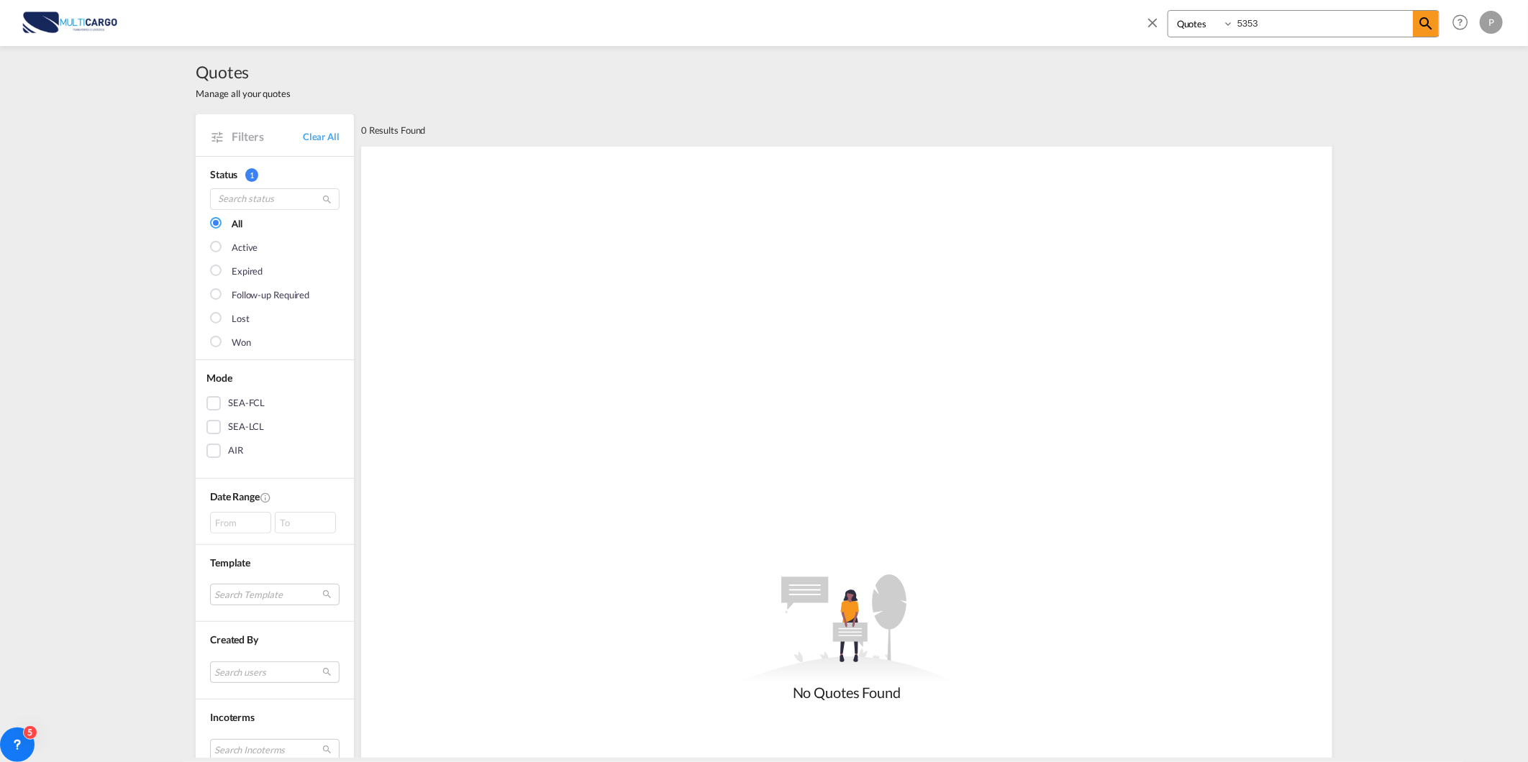
type input "5353"
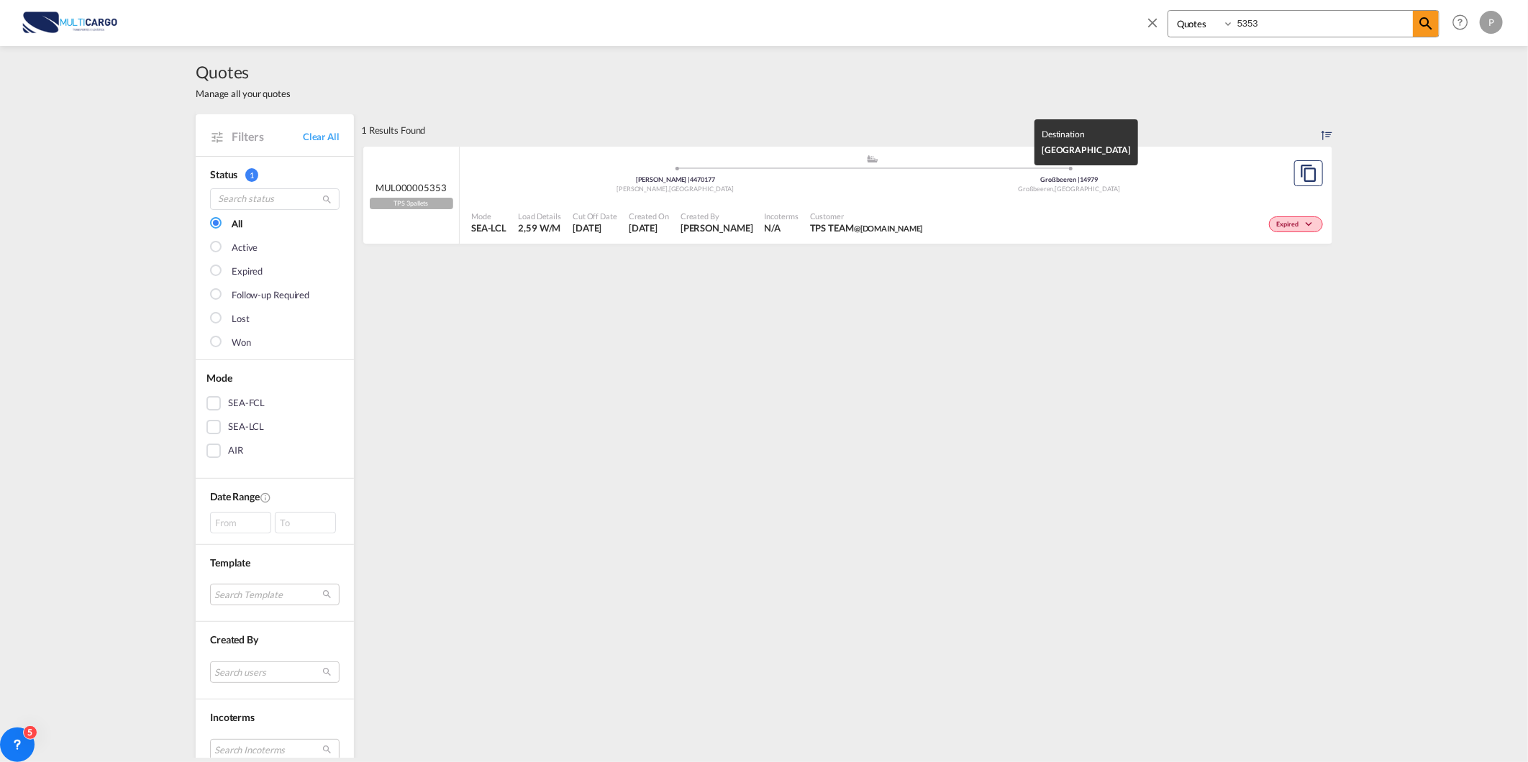
click at [1031, 185] on span "Großbeeren ," at bounding box center [1036, 189] width 37 height 8
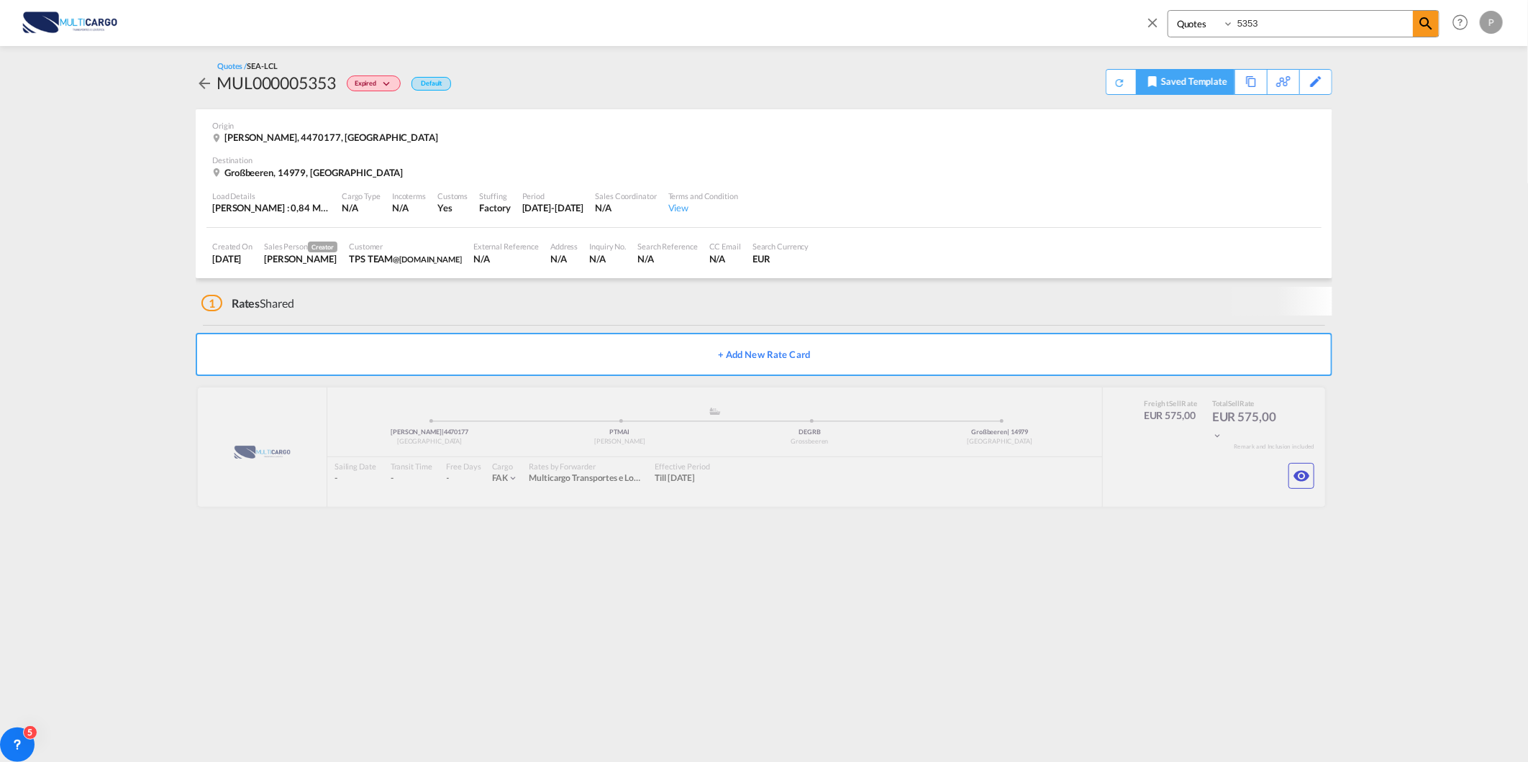
click at [1221, 87] on div "Saved Template" at bounding box center [1194, 82] width 66 height 24
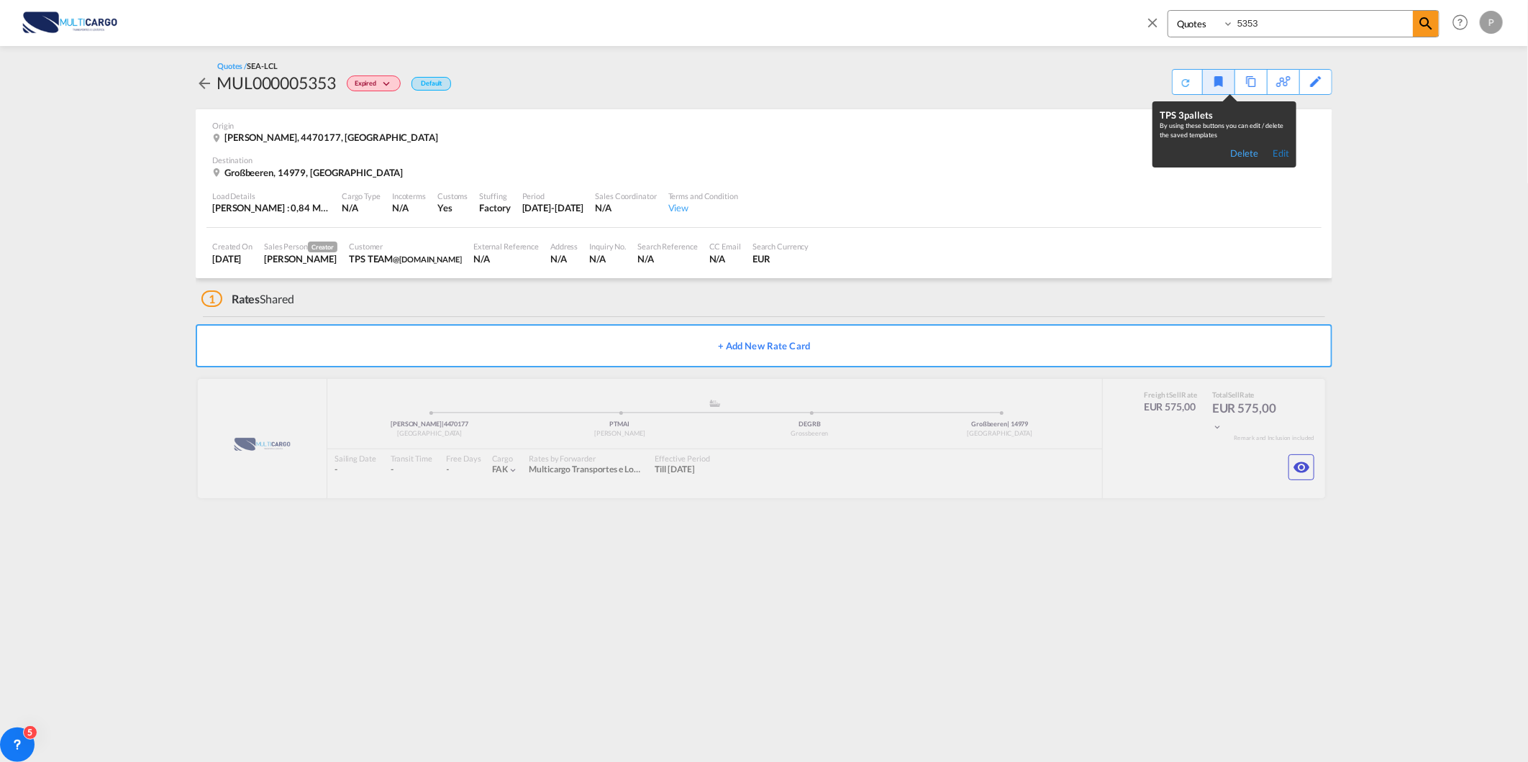
click at [1286, 154] on div "Edit" at bounding box center [1280, 153] width 17 height 13
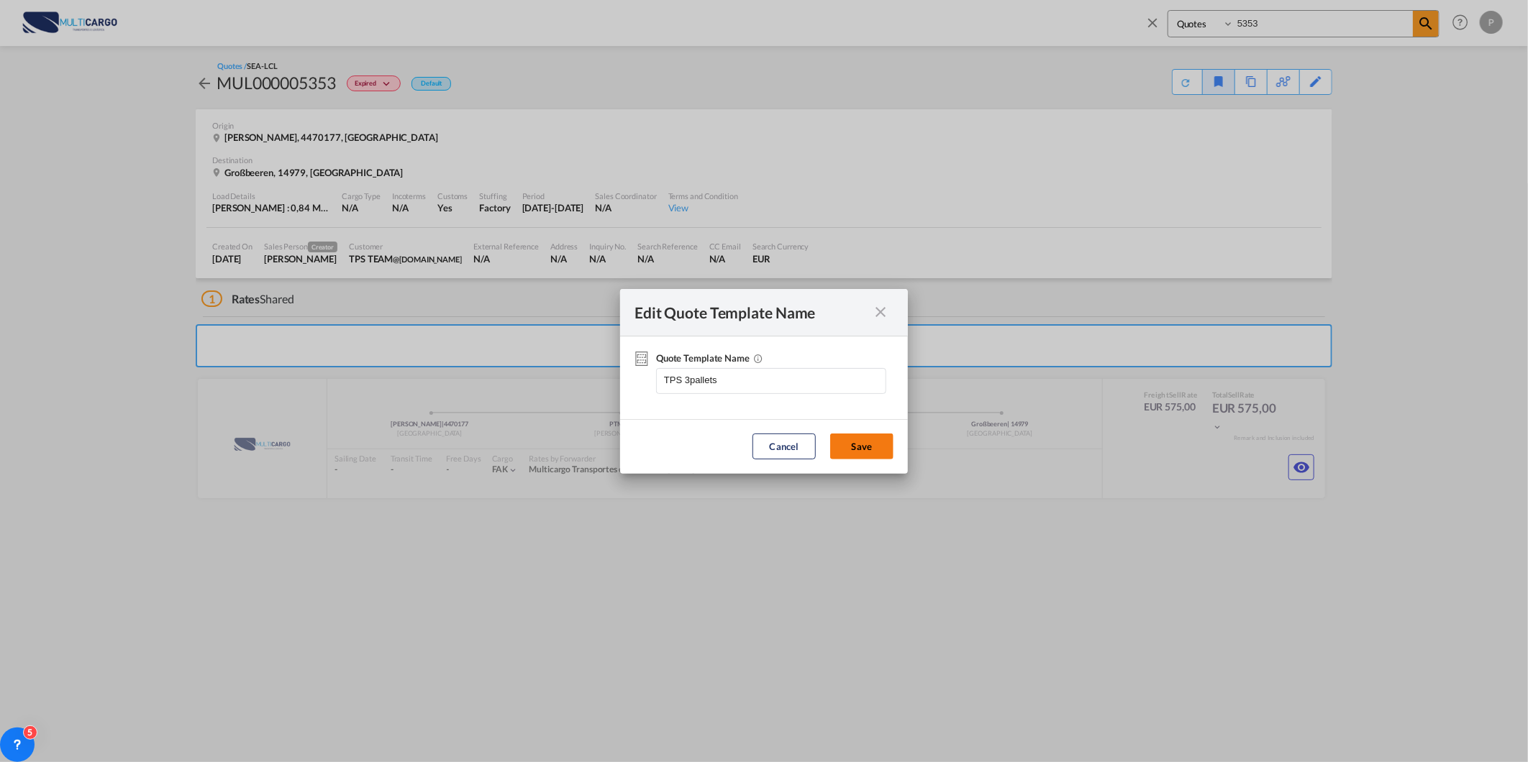
click at [845, 449] on button "Save" at bounding box center [861, 447] width 63 height 26
click at [847, 457] on button "Save" at bounding box center [861, 447] width 63 height 26
click at [852, 439] on button "Save" at bounding box center [861, 447] width 63 height 26
click at [876, 321] on div "Edit Quote Template Name" at bounding box center [764, 312] width 288 height 47
click at [883, 311] on md-icon "icon-close fg-AAA8AD cursor" at bounding box center [880, 312] width 17 height 17
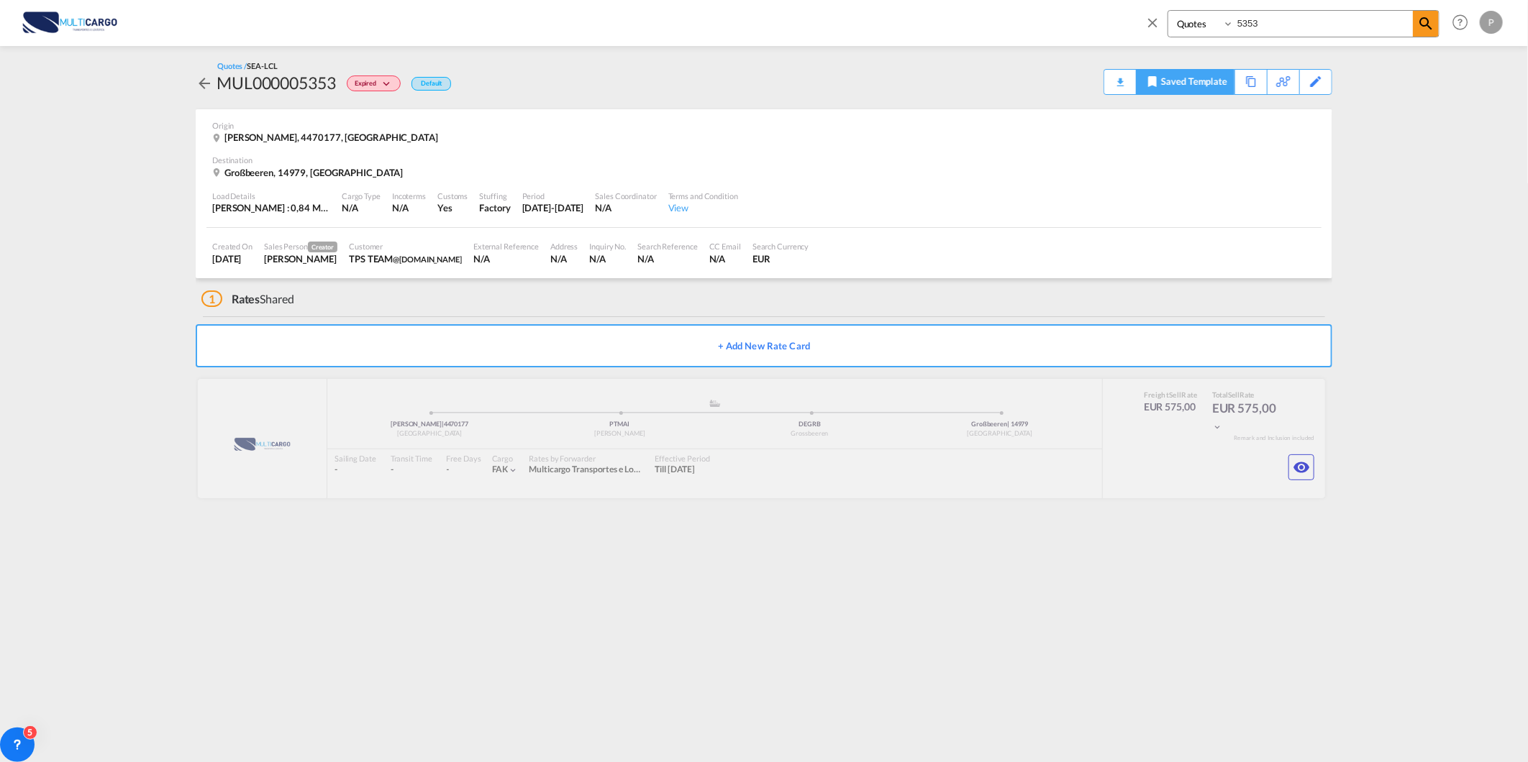
click at [1217, 81] on div "Saved Template" at bounding box center [1194, 82] width 66 height 24
click at [1229, 152] on div "Delete Edit" at bounding box center [1223, 153] width 129 height 13
click at [1239, 155] on div "Delete" at bounding box center [1244, 153] width 28 height 13
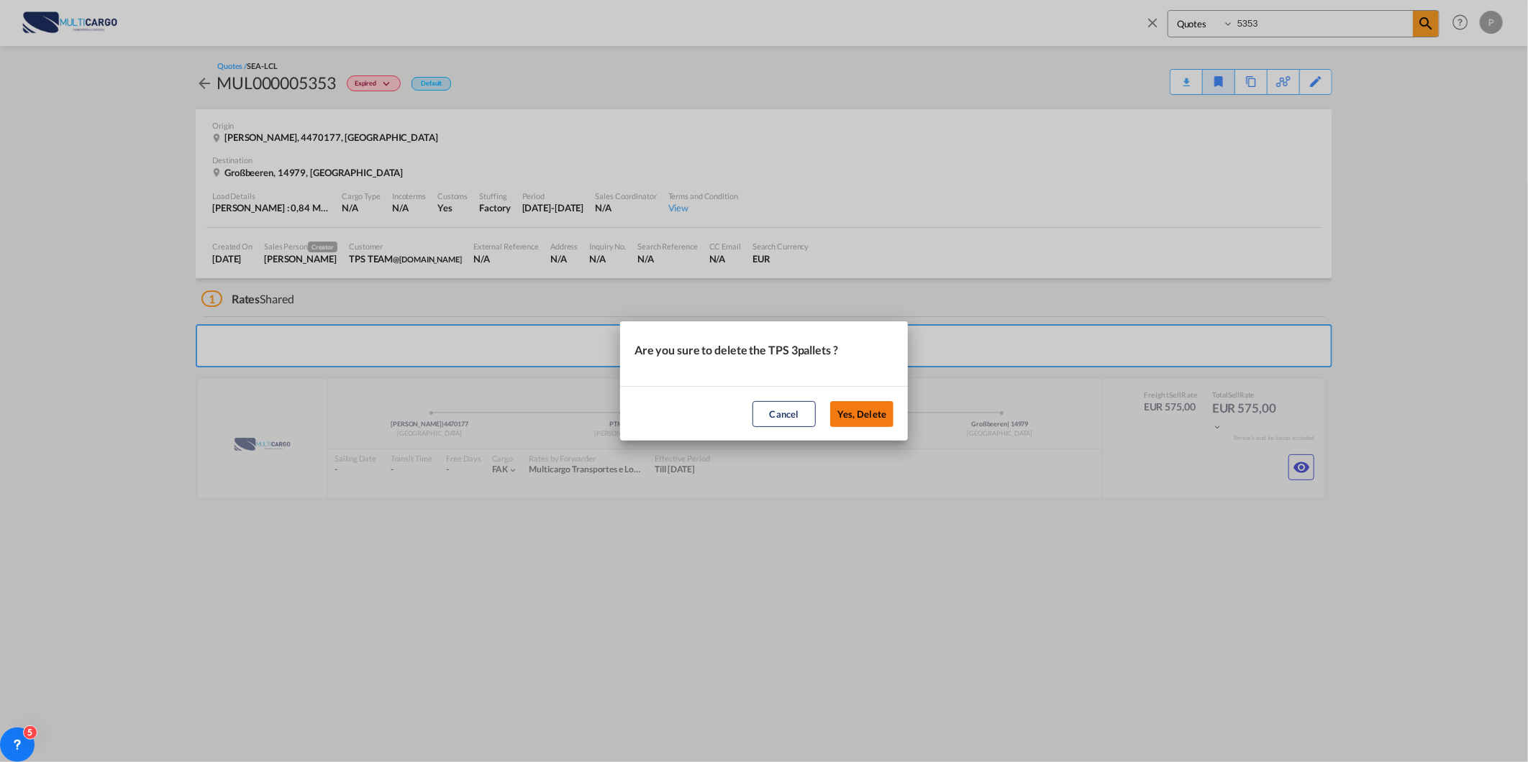
click at [862, 405] on button "Yes, Delete" at bounding box center [861, 414] width 63 height 26
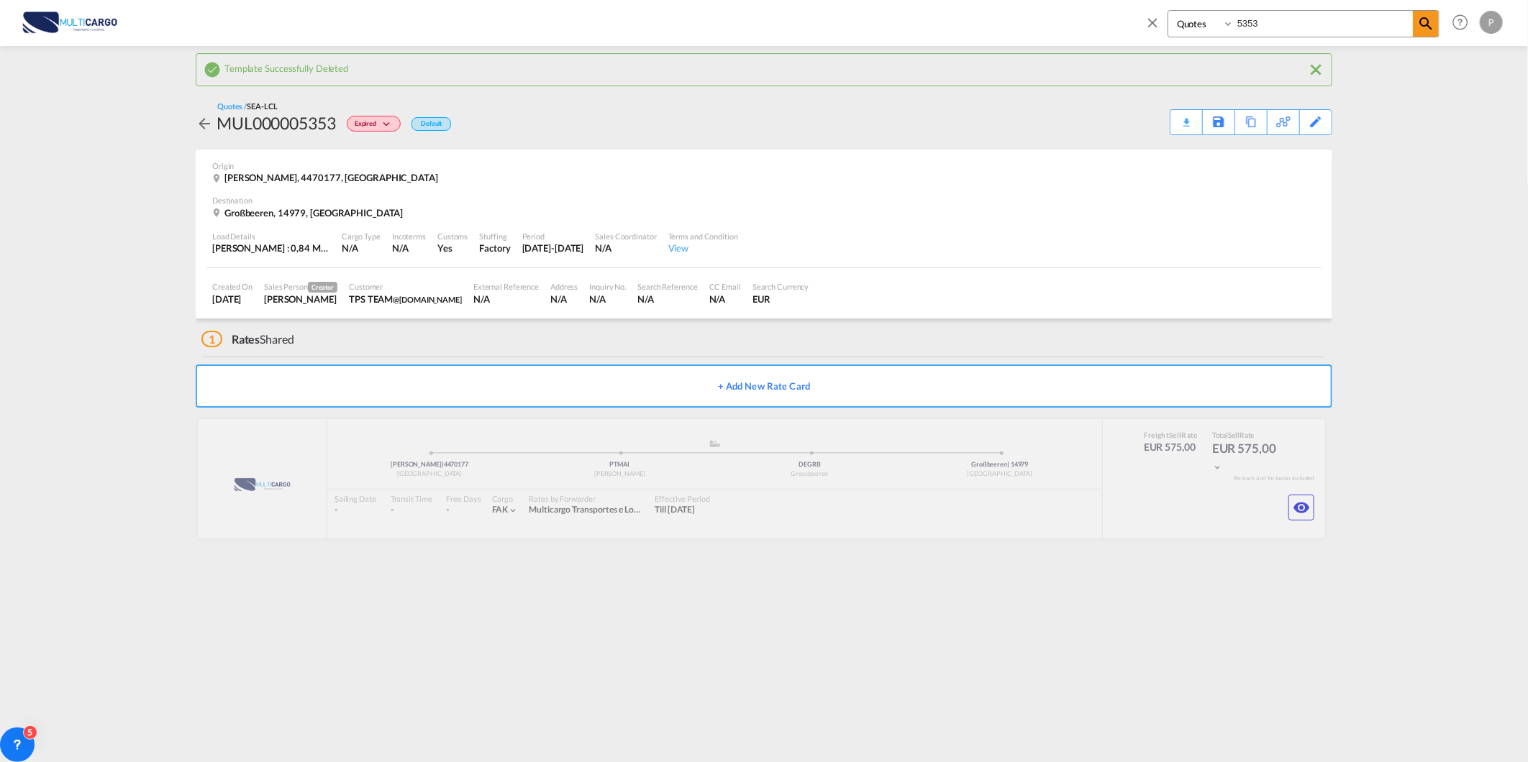
click at [1149, 22] on md-icon "icon-close" at bounding box center [1152, 22] width 16 height 16
click at [288, 18] on link "Quotes" at bounding box center [314, 22] width 52 height 47
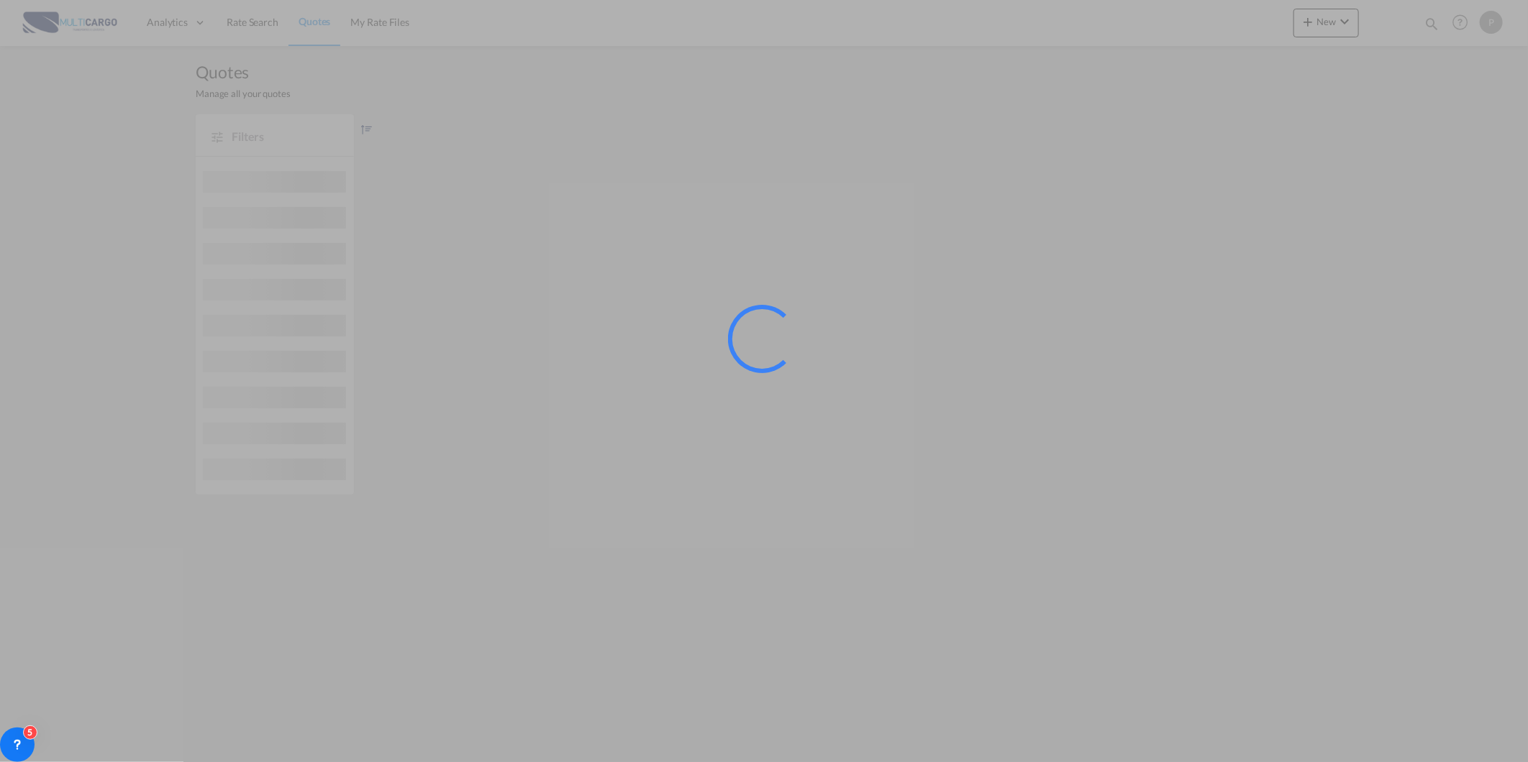
click at [308, 15] on div at bounding box center [764, 381] width 1528 height 762
click at [311, 24] on div at bounding box center [764, 381] width 1528 height 762
click at [311, 24] on span "Quotes" at bounding box center [314, 21] width 32 height 12
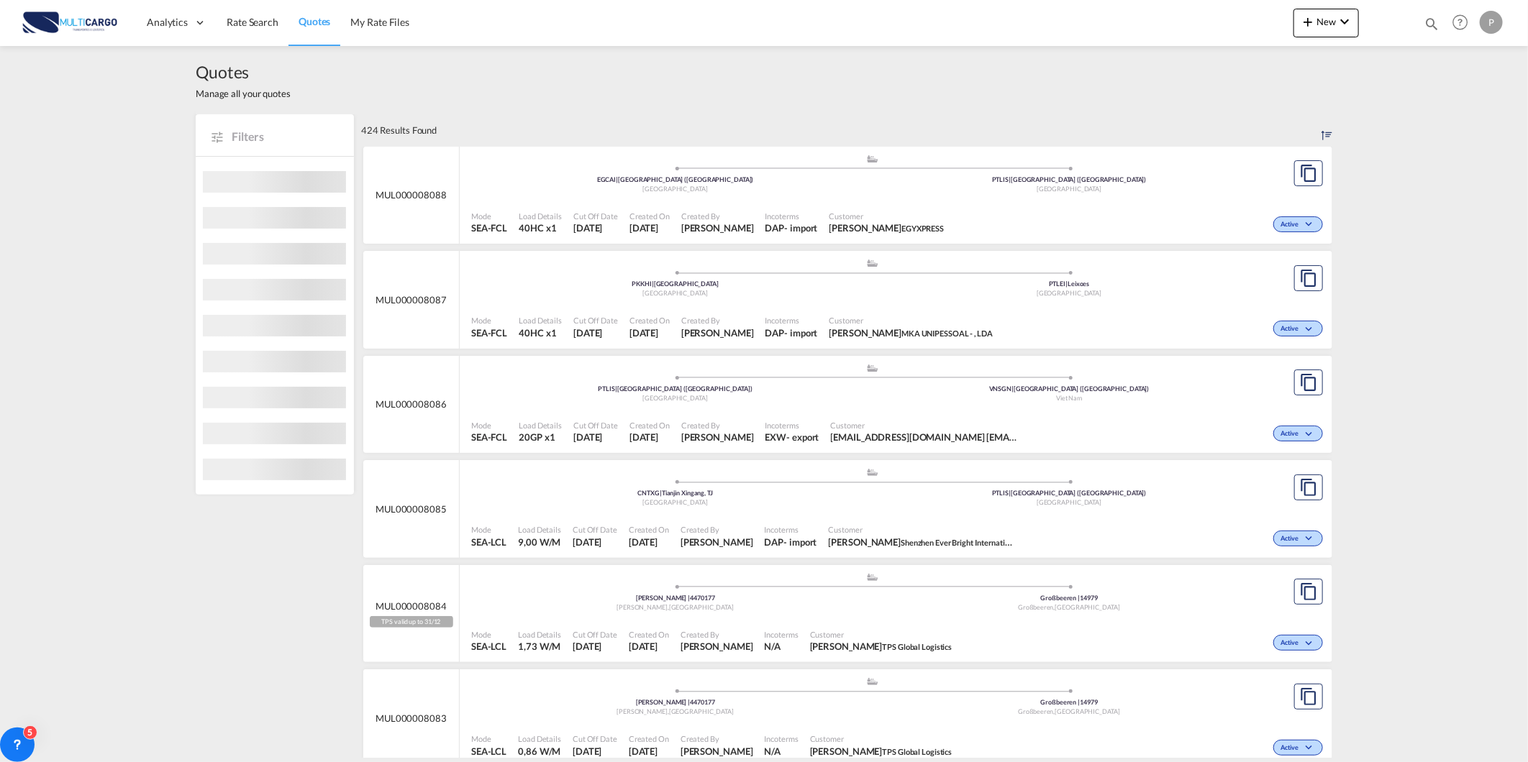
click at [311, 24] on span "Quotes" at bounding box center [314, 21] width 32 height 12
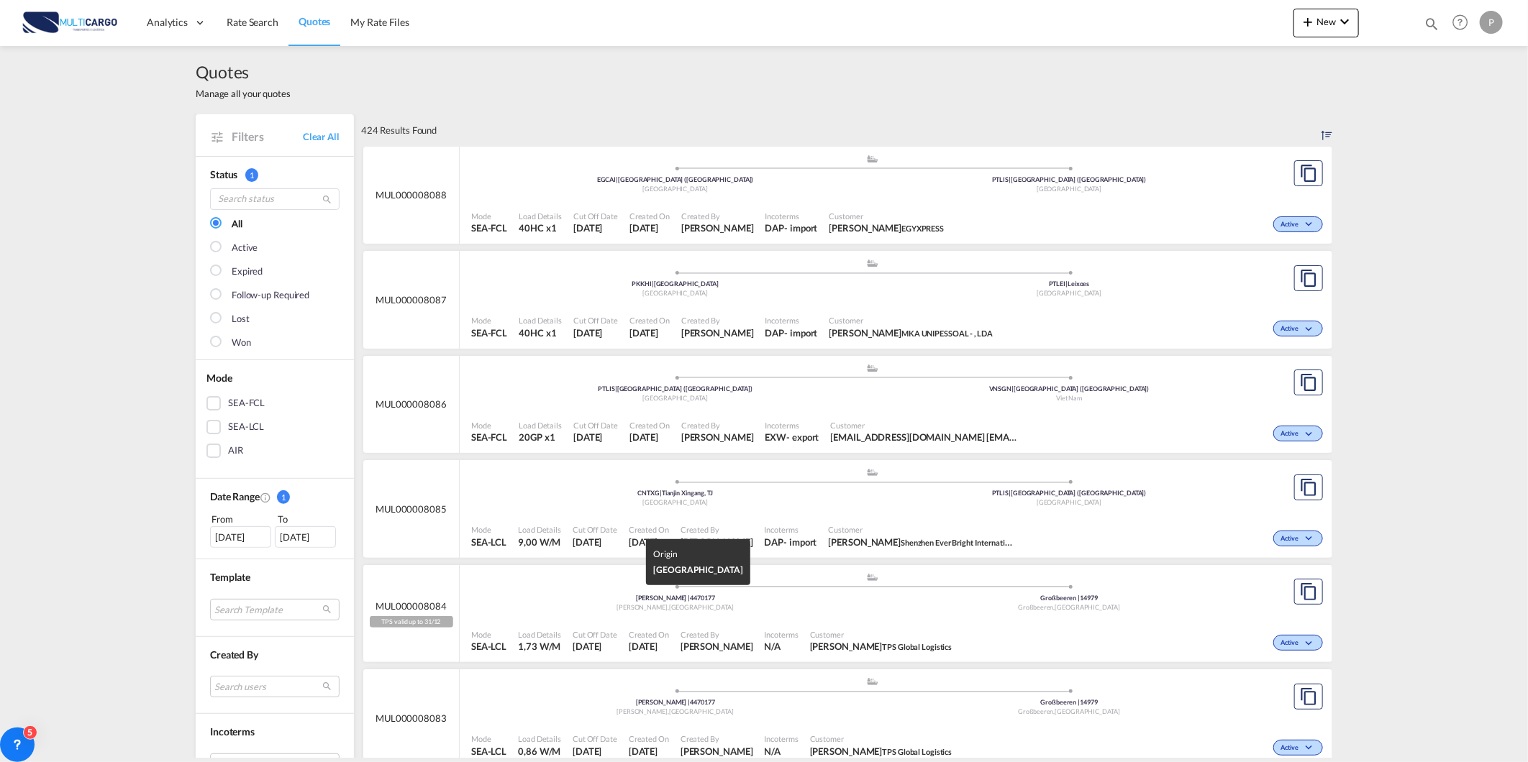
click at [487, 611] on div "Maia , [GEOGRAPHIC_DATA]" at bounding box center [675, 607] width 394 height 9
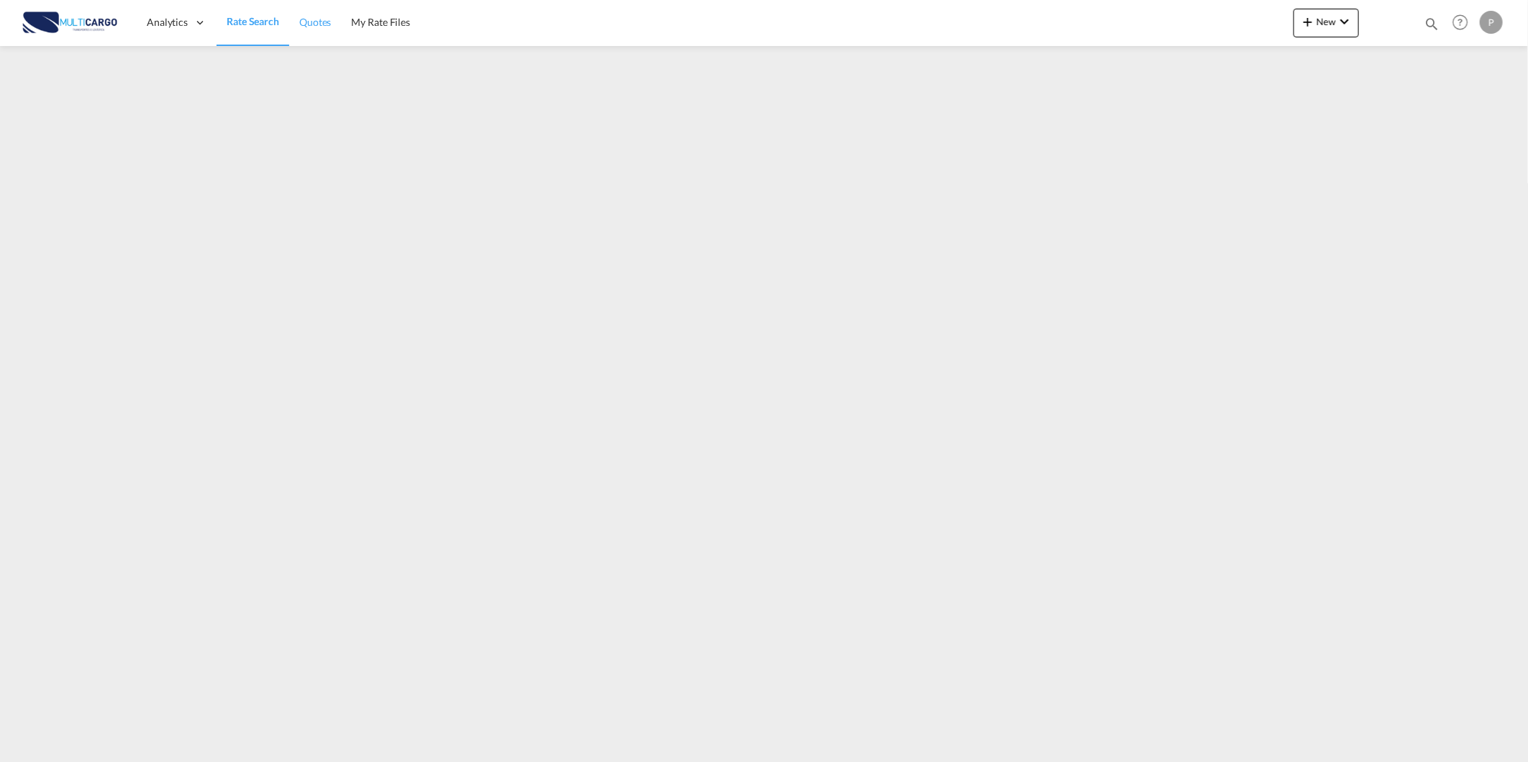
click at [315, 36] on link "Quotes" at bounding box center [315, 22] width 52 height 47
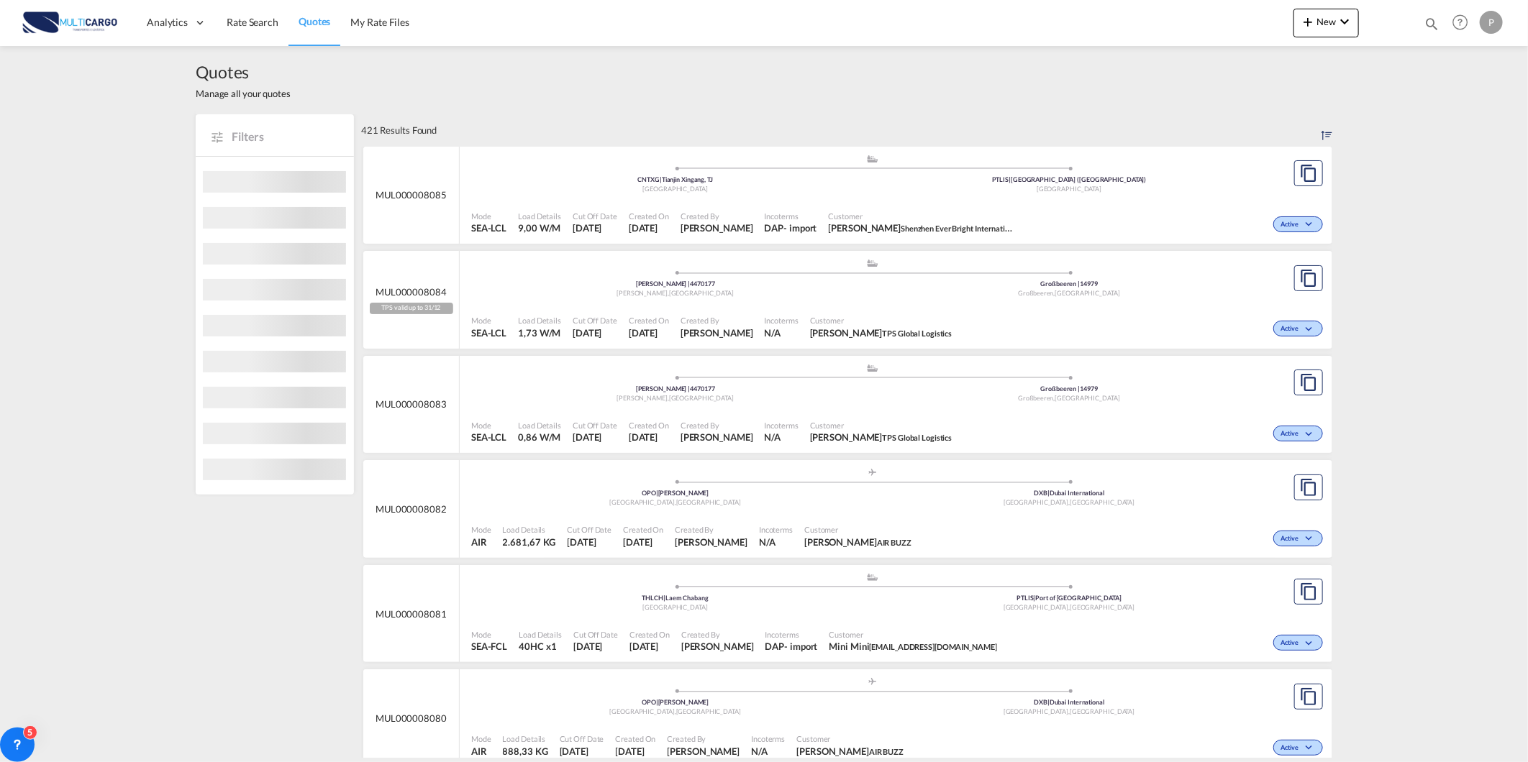
click at [1427, 23] on md-icon "icon-magnify" at bounding box center [1431, 24] width 16 height 16
click at [1190, 17] on select "Quotes" at bounding box center [1202, 24] width 68 height 26
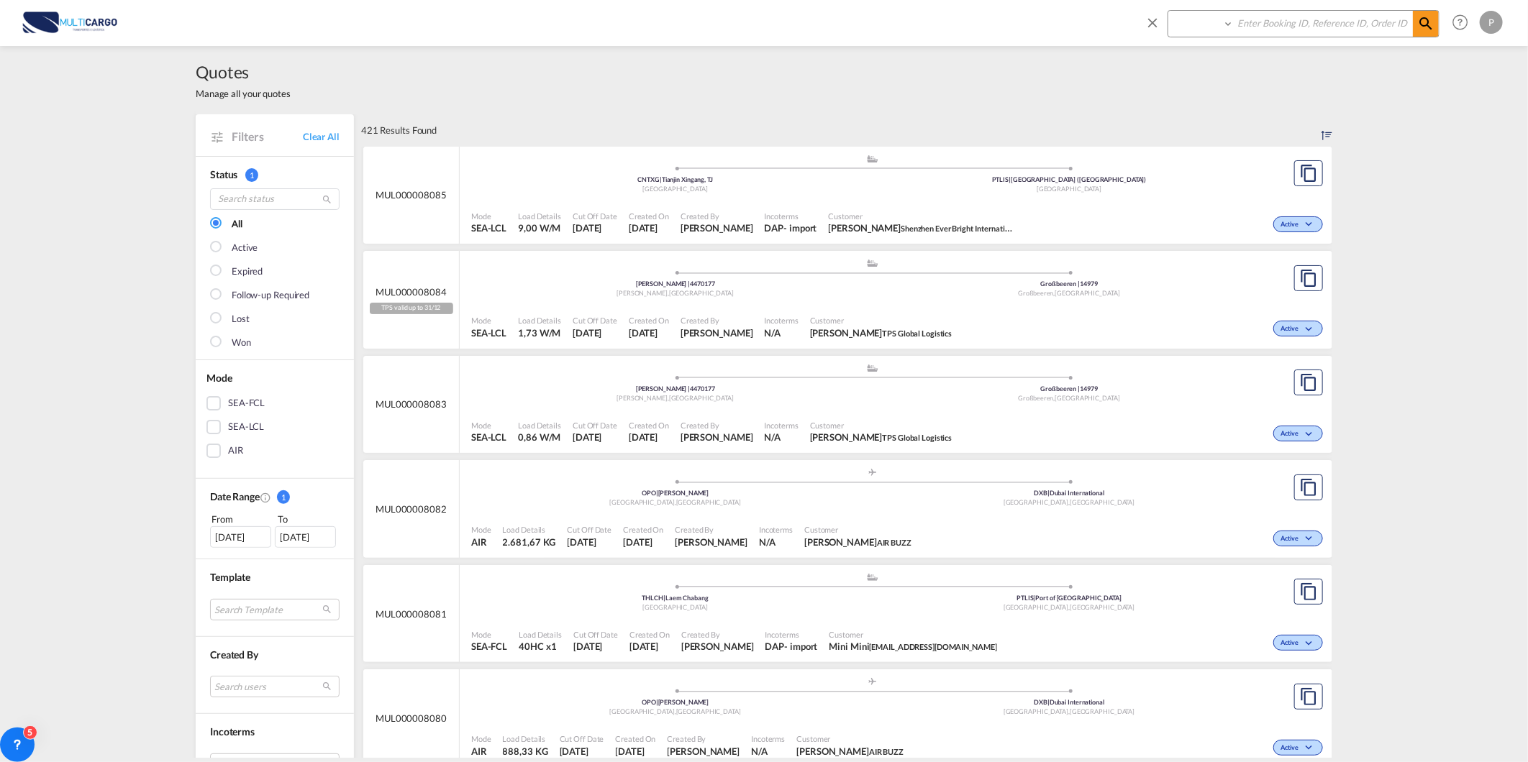
select select "Quotes"
click at [1168, 11] on select "Quotes" at bounding box center [1202, 24] width 68 height 26
click at [1269, 33] on input at bounding box center [1323, 23] width 179 height 25
type input "8058"
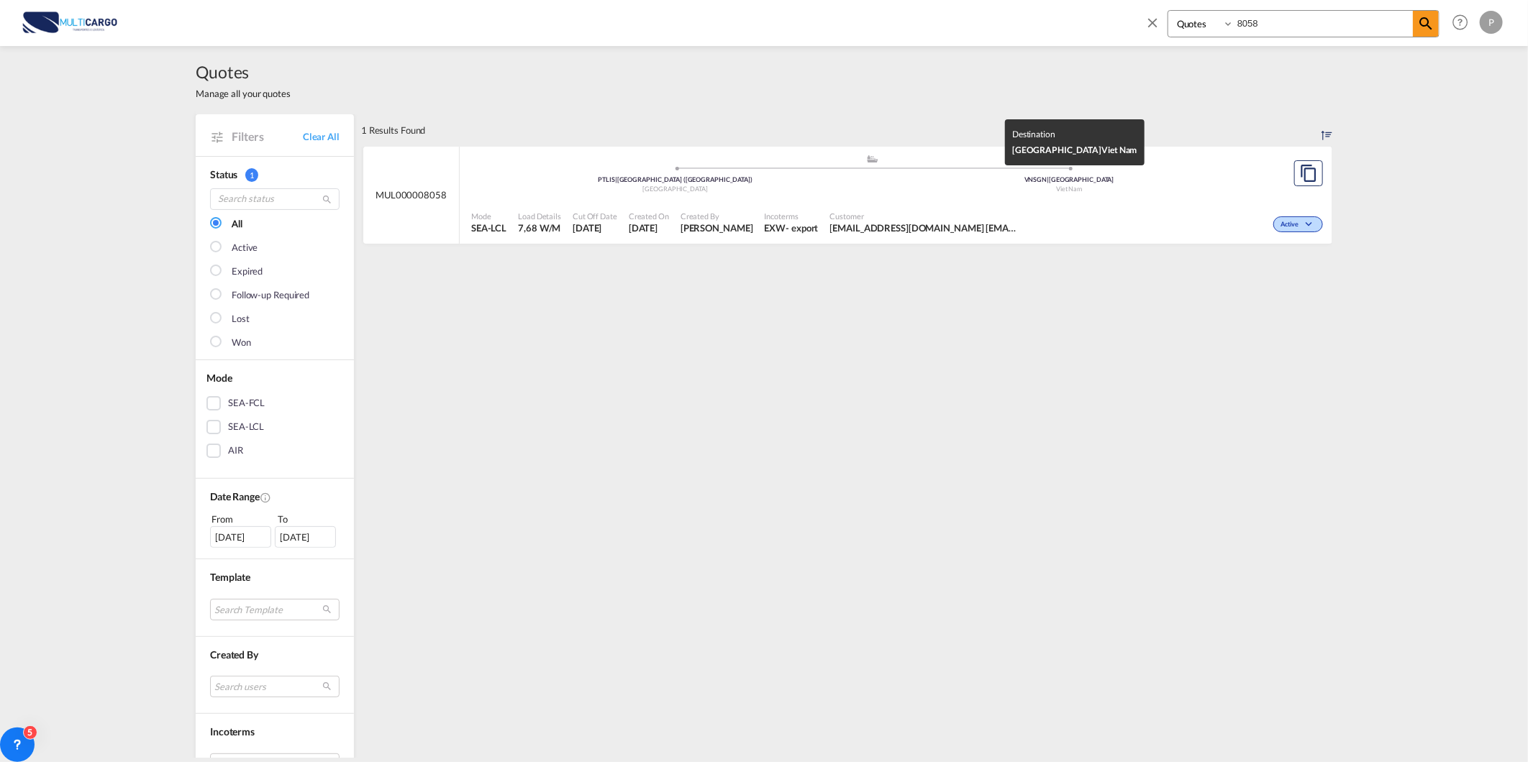
click at [1045, 189] on div "Viet Nam" at bounding box center [1069, 189] width 394 height 9
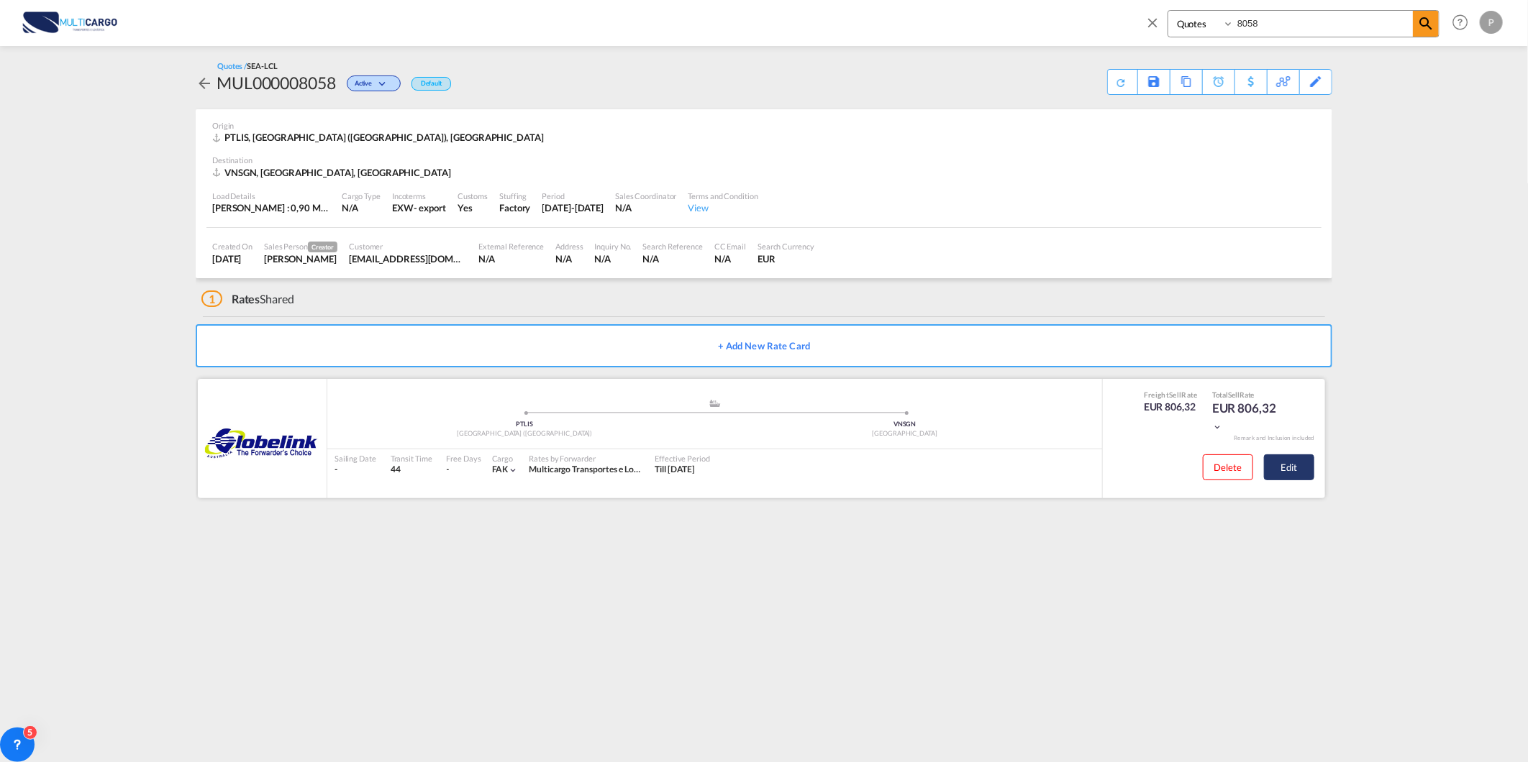
click at [1288, 479] on button "Edit" at bounding box center [1289, 468] width 50 height 26
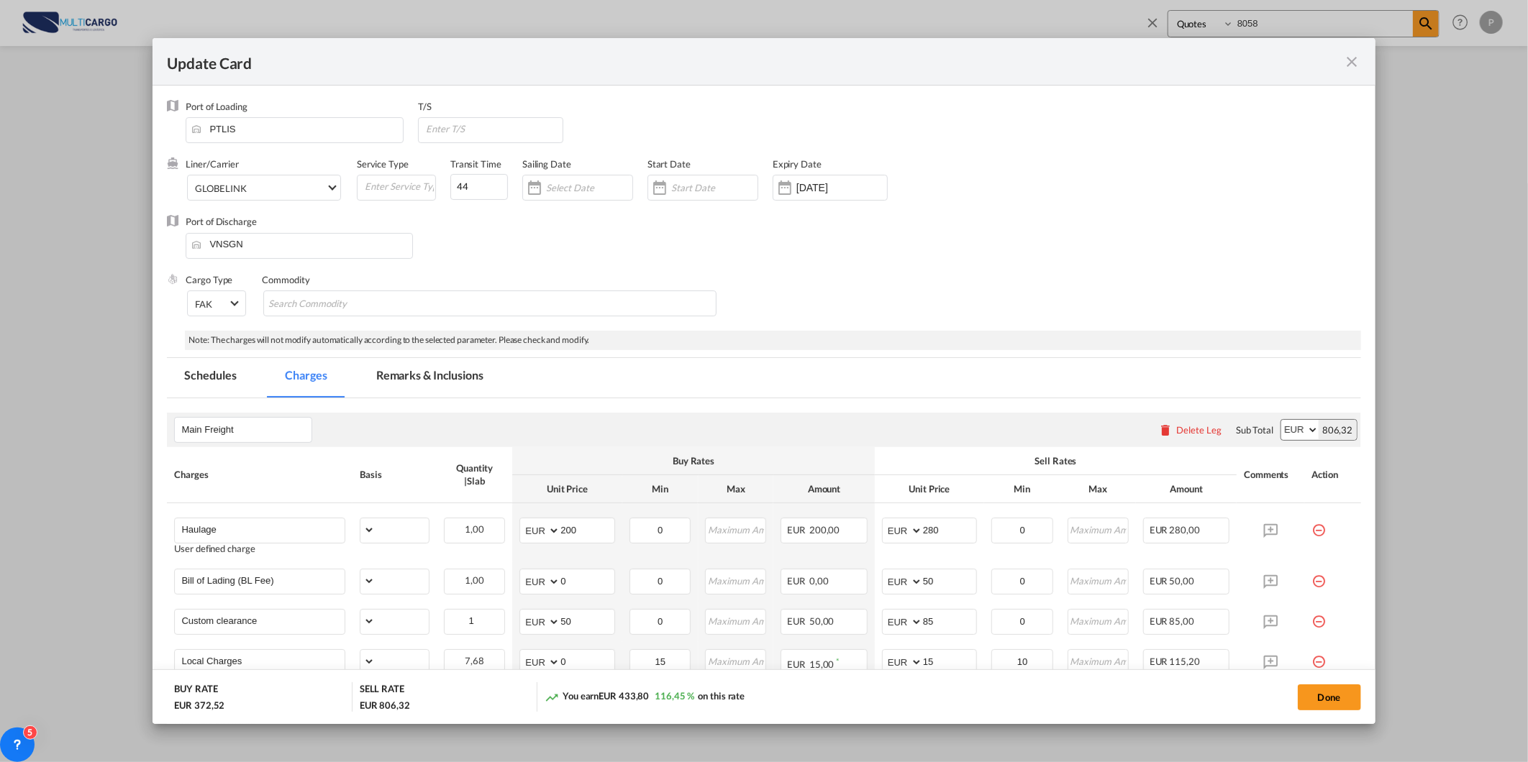
select select "per_shipment"
select select "per_bl"
select select "per_document"
select select "per_cbm"
select select "per_hbl"
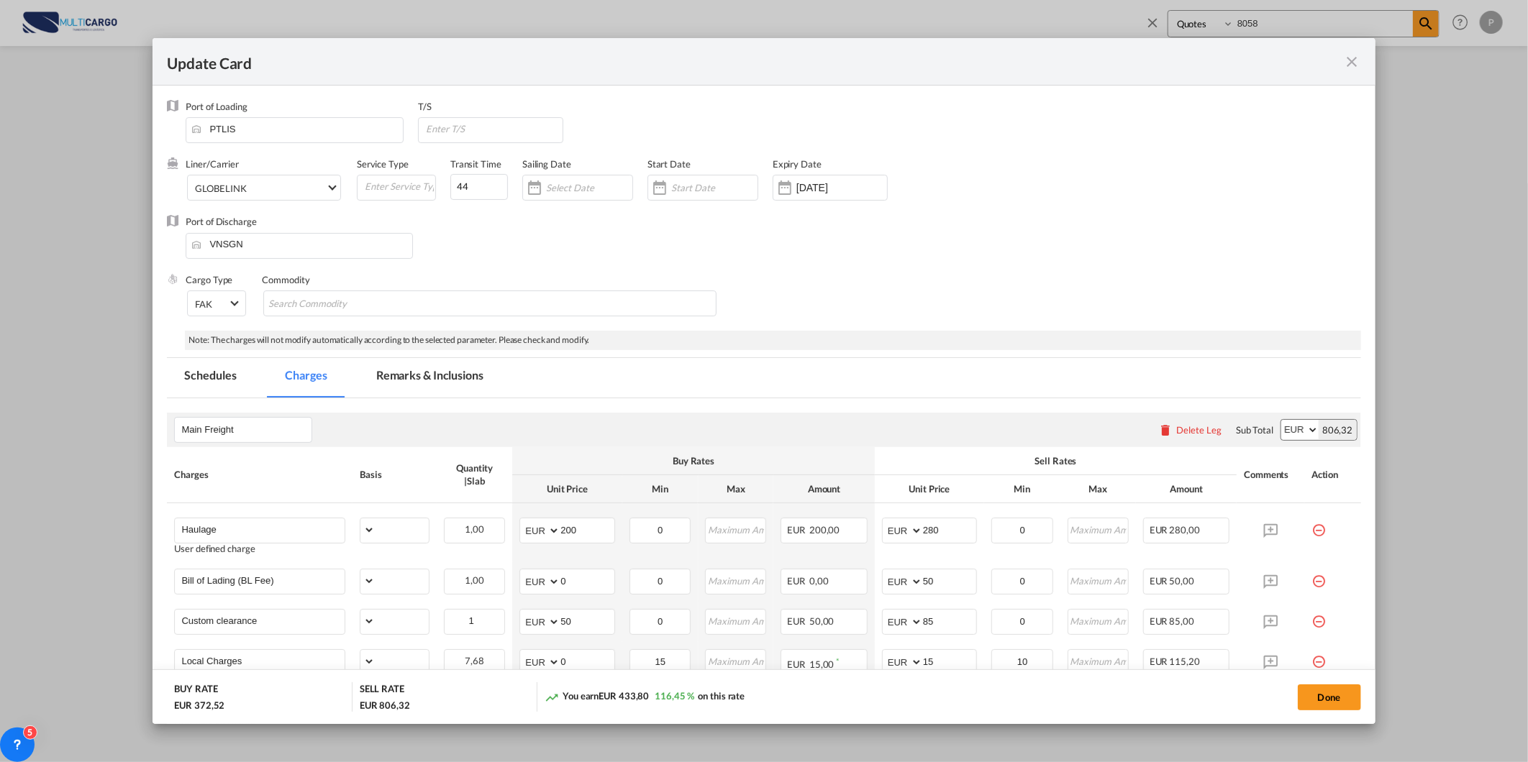
select select "per_cbm"
